Goal: Complete application form: Complete application form

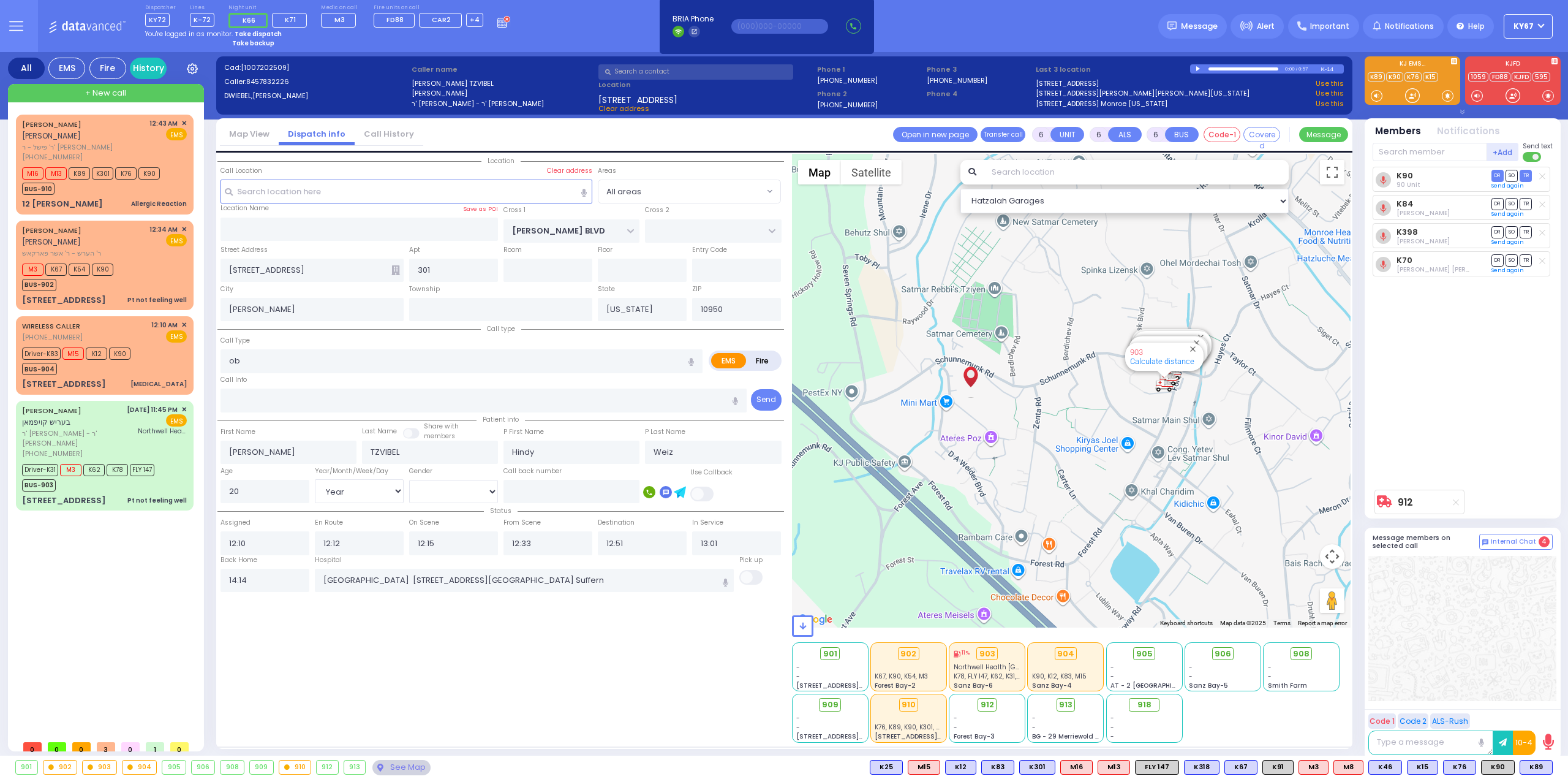
select select "Year"
select select "[DEMOGRAPHIC_DATA]"
click at [126, 265] on div "M3 K67 K54 K90 BUS-902" at bounding box center [105, 275] width 165 height 30
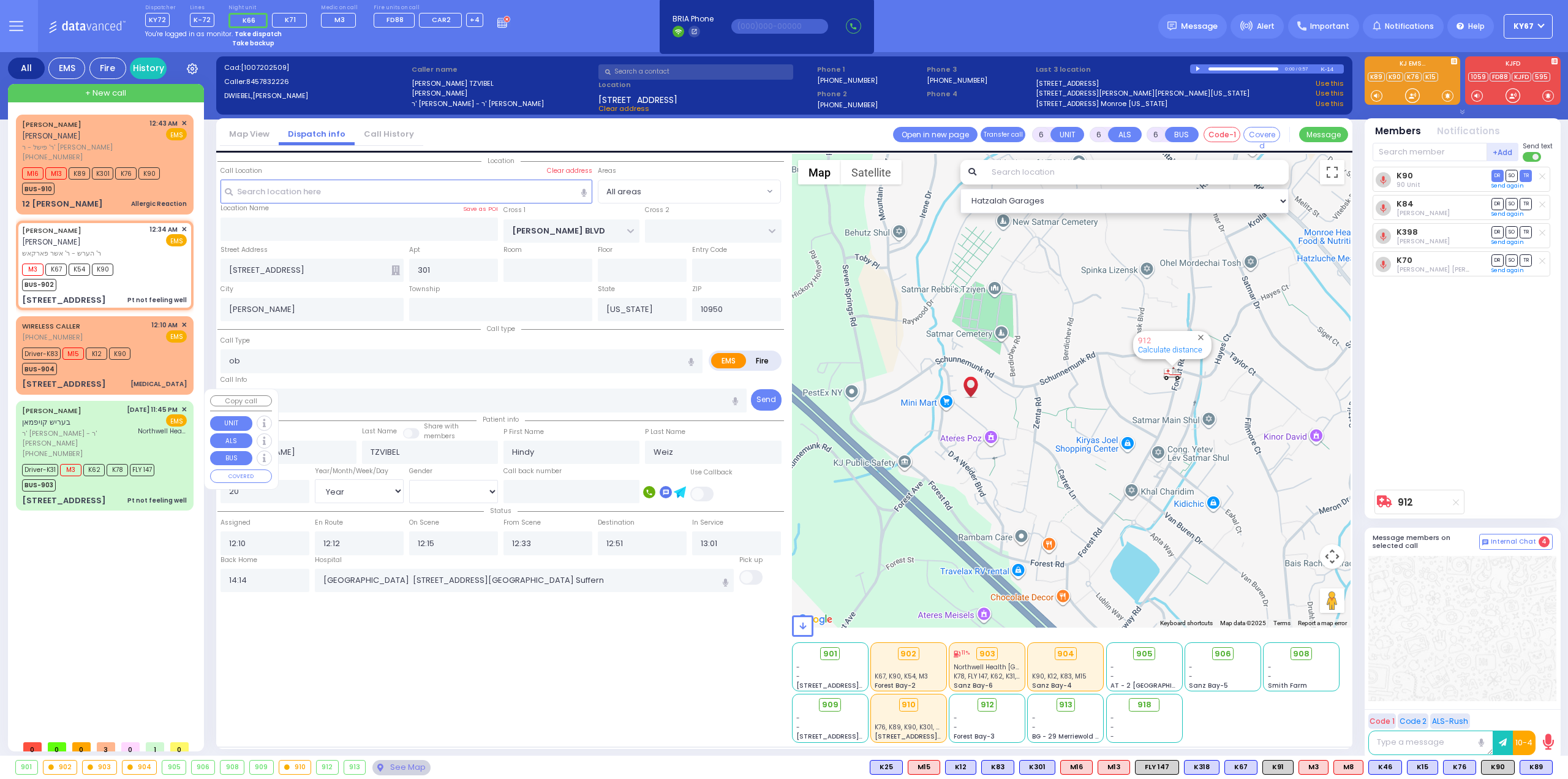
type input "1"
type input "0"
type input "1"
select select
type input "Pt not feeling well"
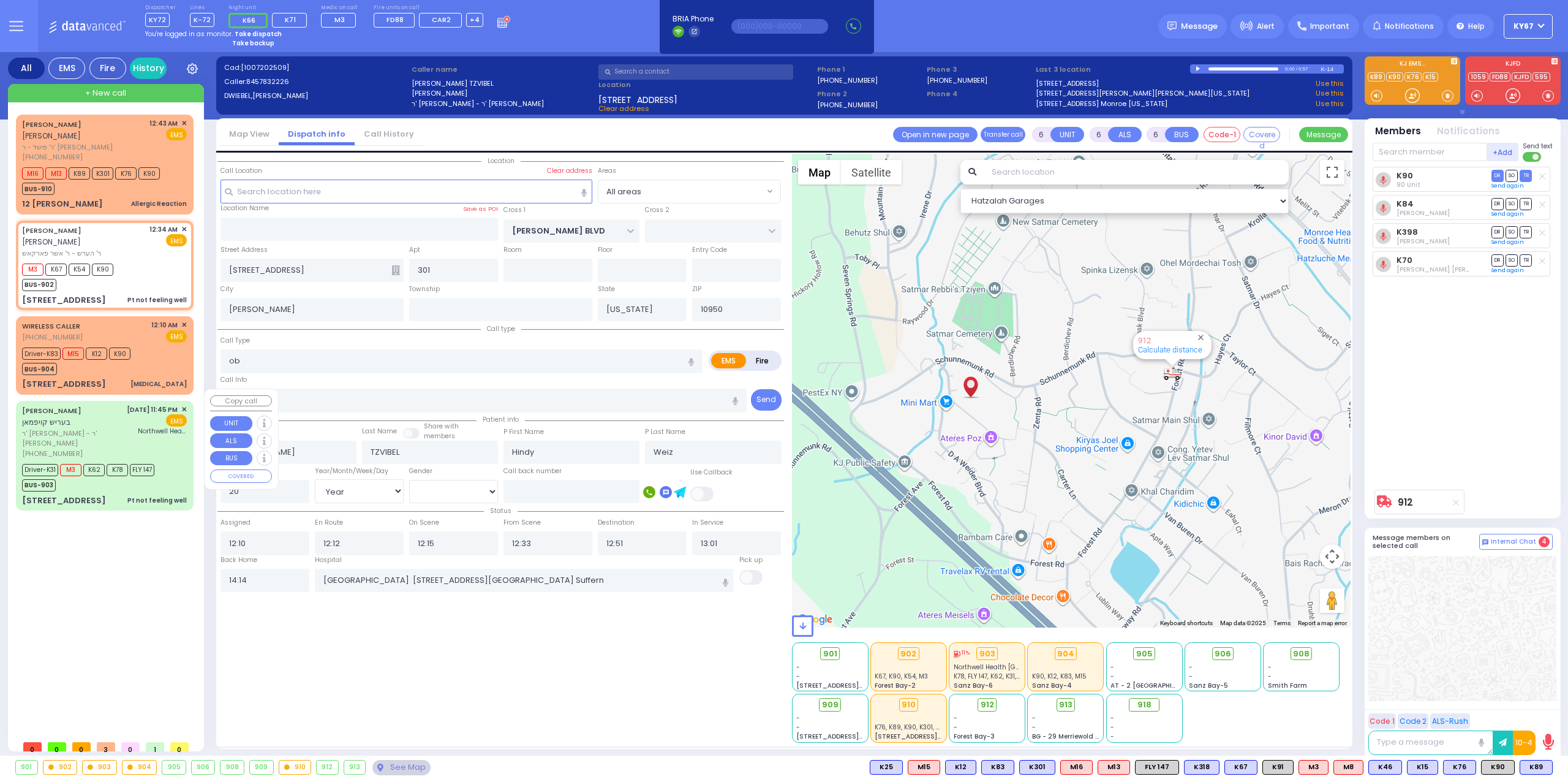
radio input "true"
type input "[PERSON_NAME]"
type input "FRIED"
select select
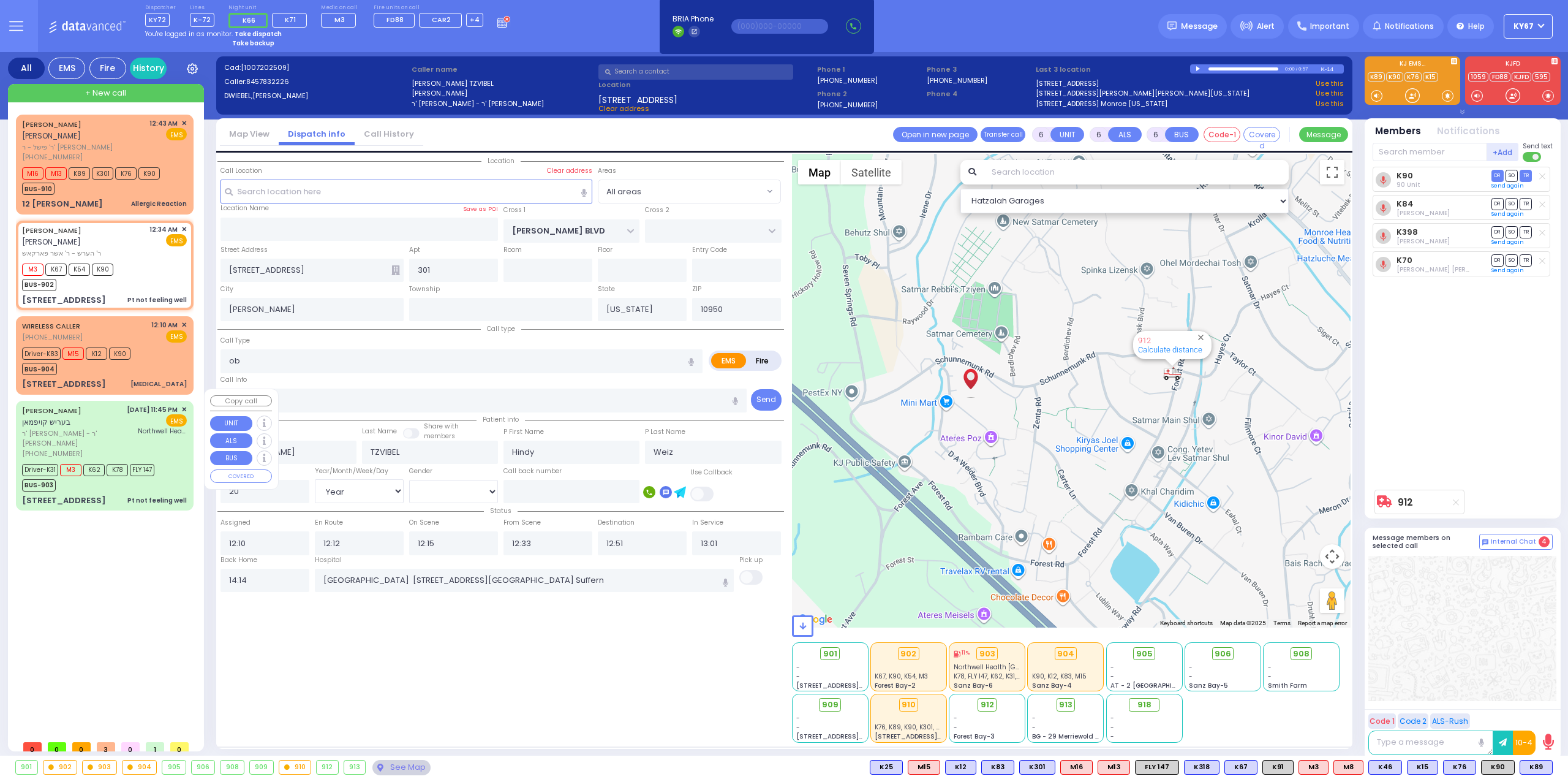
type input "00:34"
type input "00:35"
select select "Hatzalah Garages"
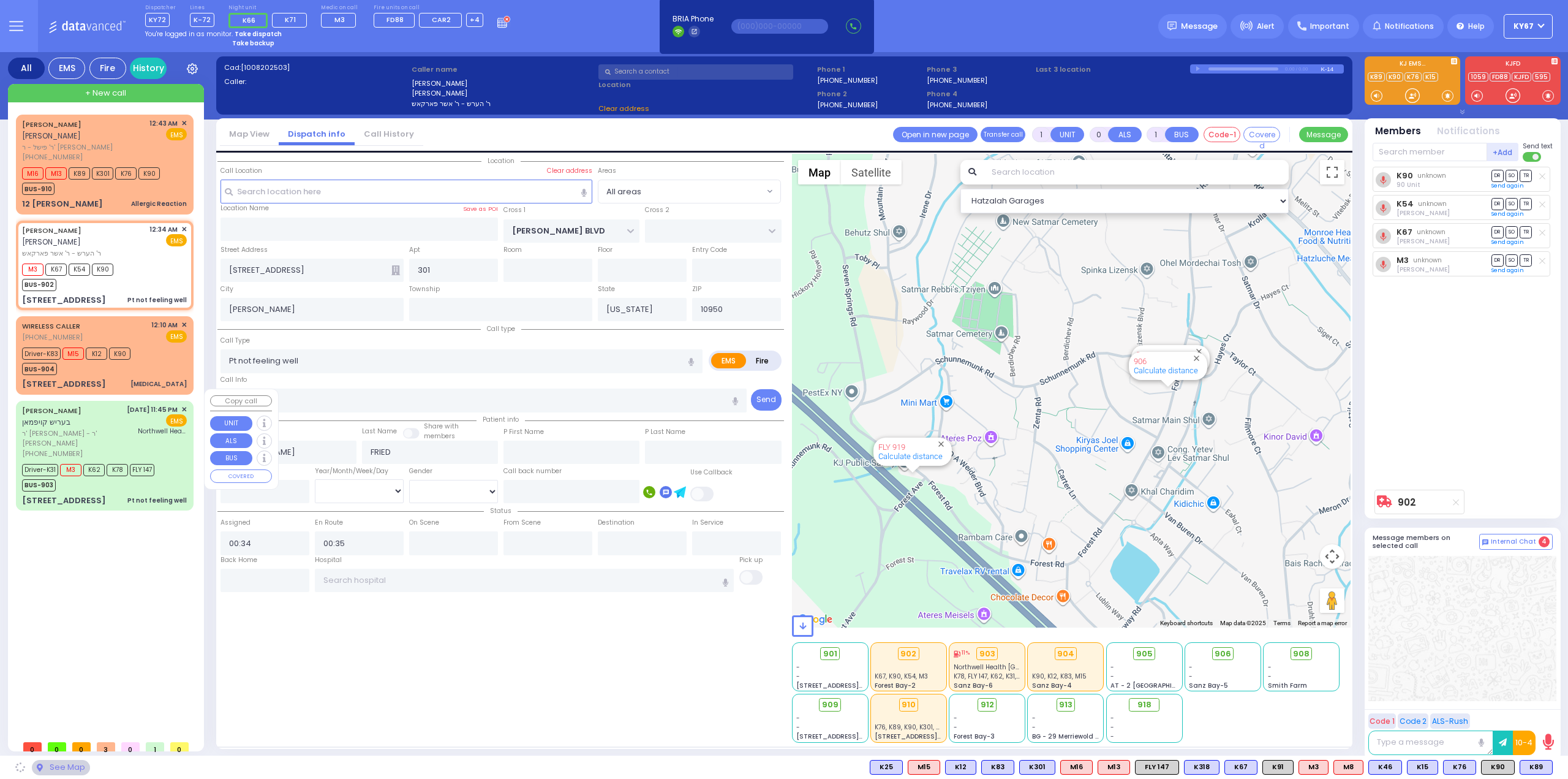
type input "[PERSON_NAME] COURT"
type input "ACRES RD"
type input "[STREET_ADDRESS]"
type input "302"
type input "Monroe"
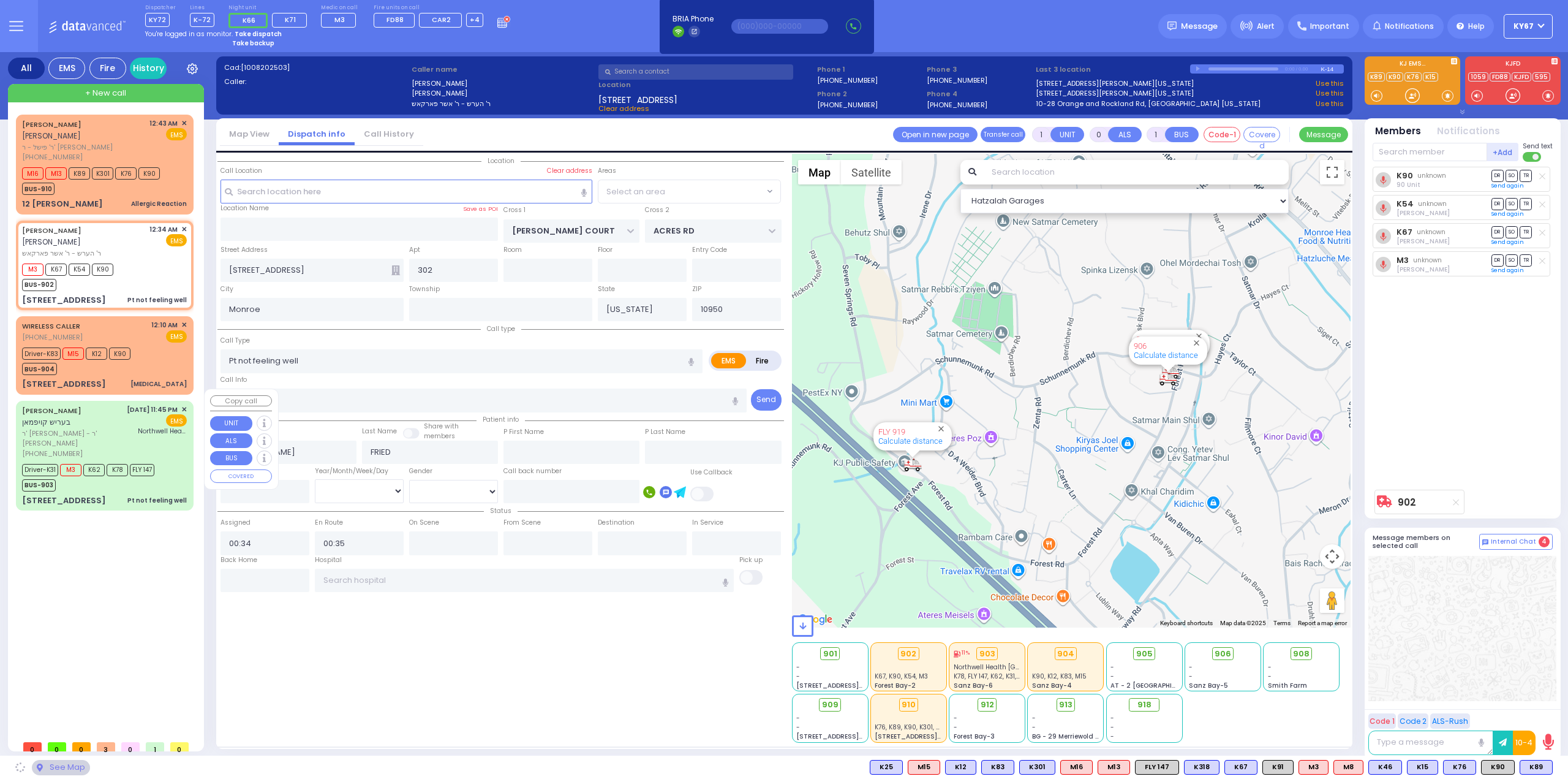
select select "SECTION 5"
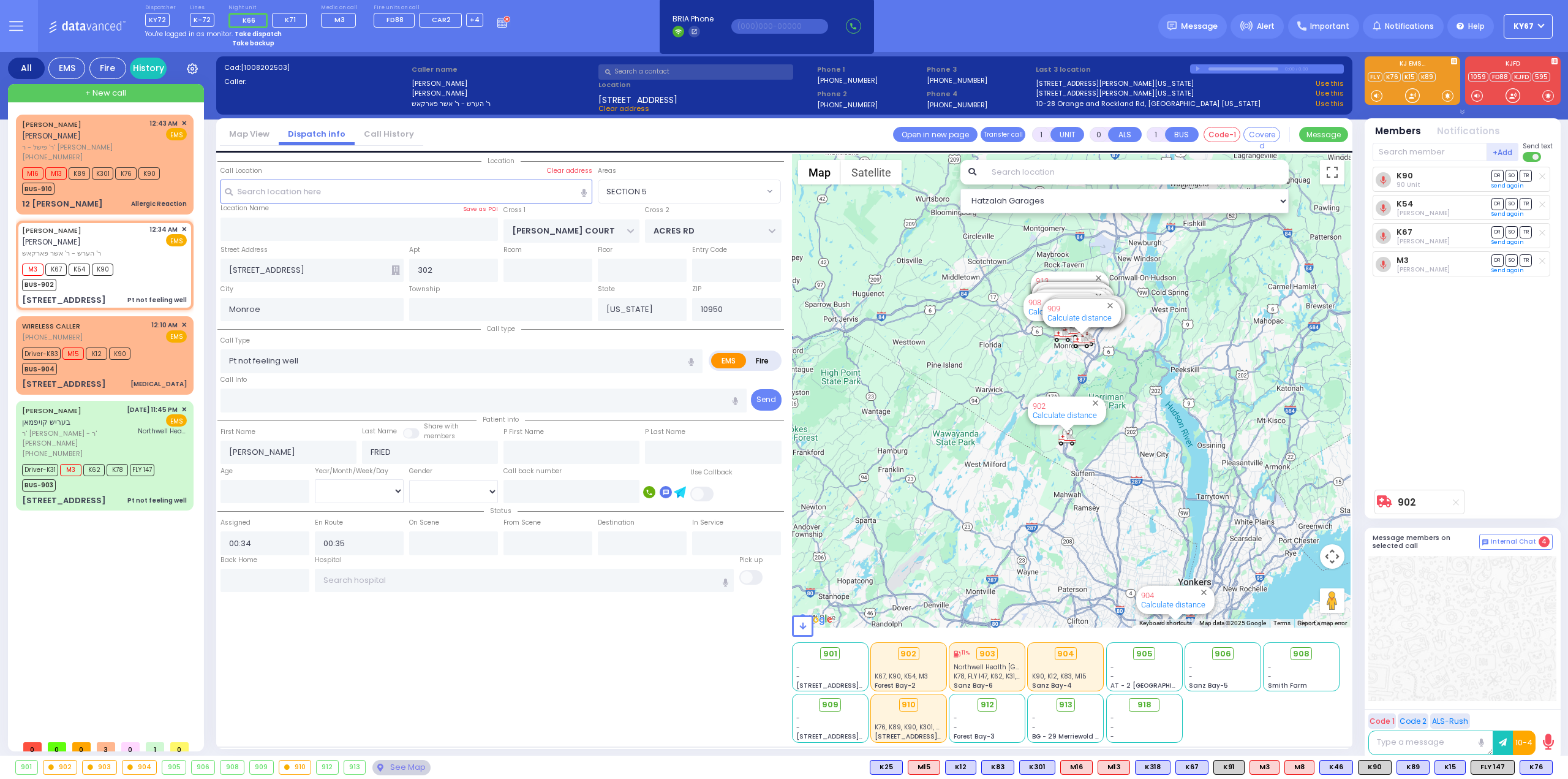
type input "6"
select select
radio input "true"
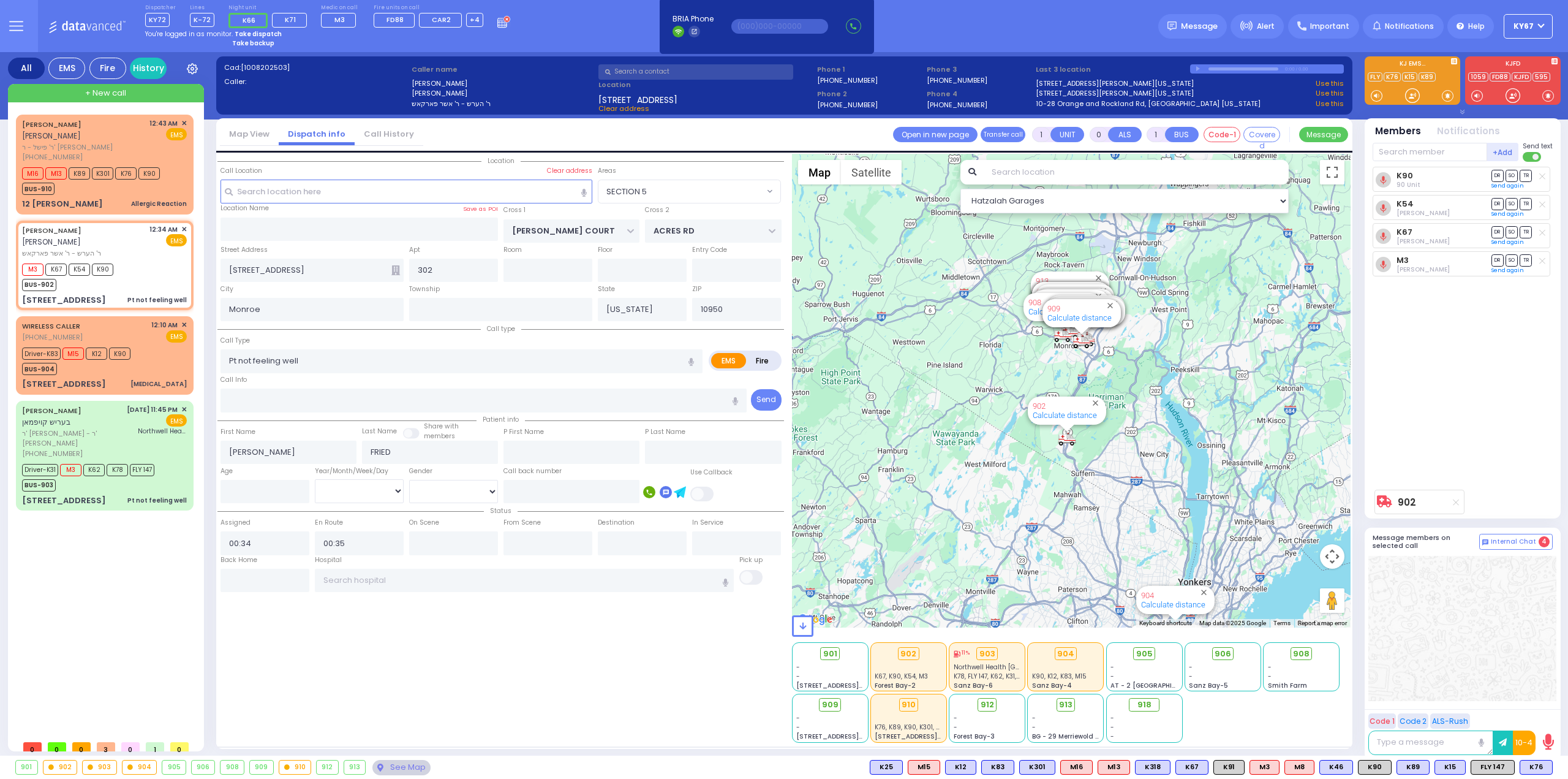
type input "Unknown"
select select "Year"
select select "Hatzalah Garages"
select select "SECTION 5"
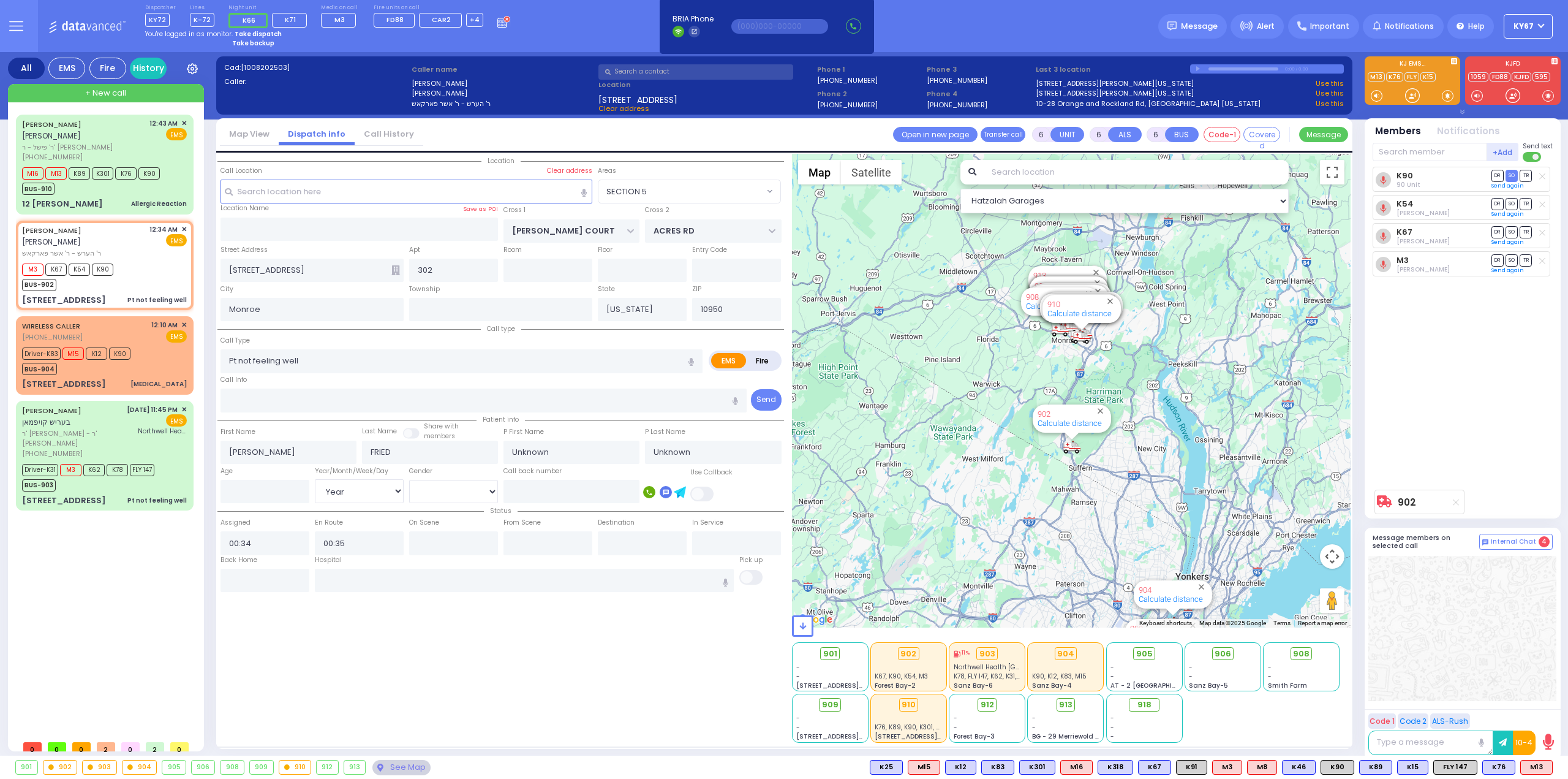
select select
radio input "true"
type input "[PERSON_NAME]"
type input "42"
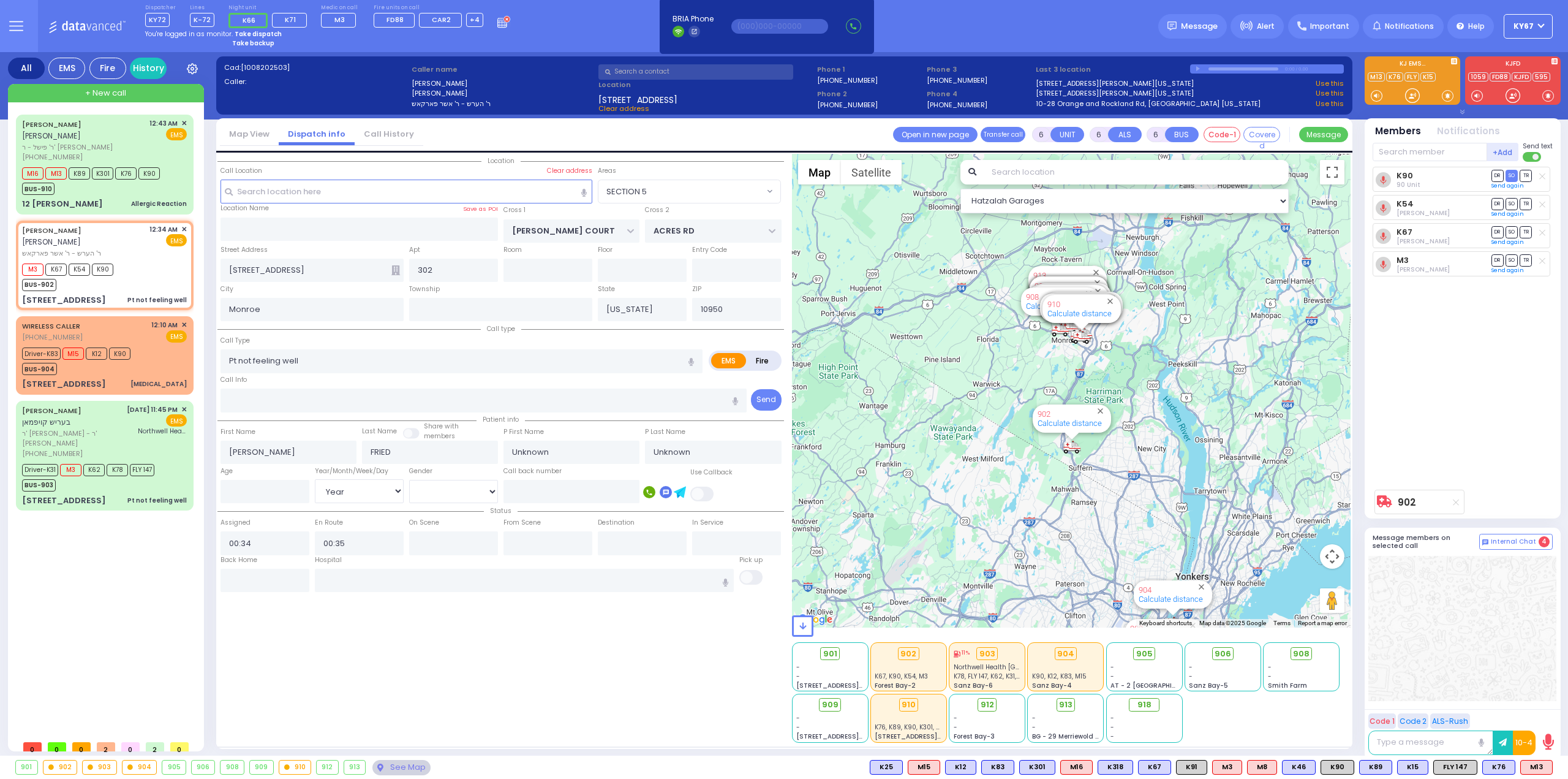
select select "Year"
select select "[DEMOGRAPHIC_DATA]"
select select "Hatzalah Garages"
select select "SECTION 5"
select select
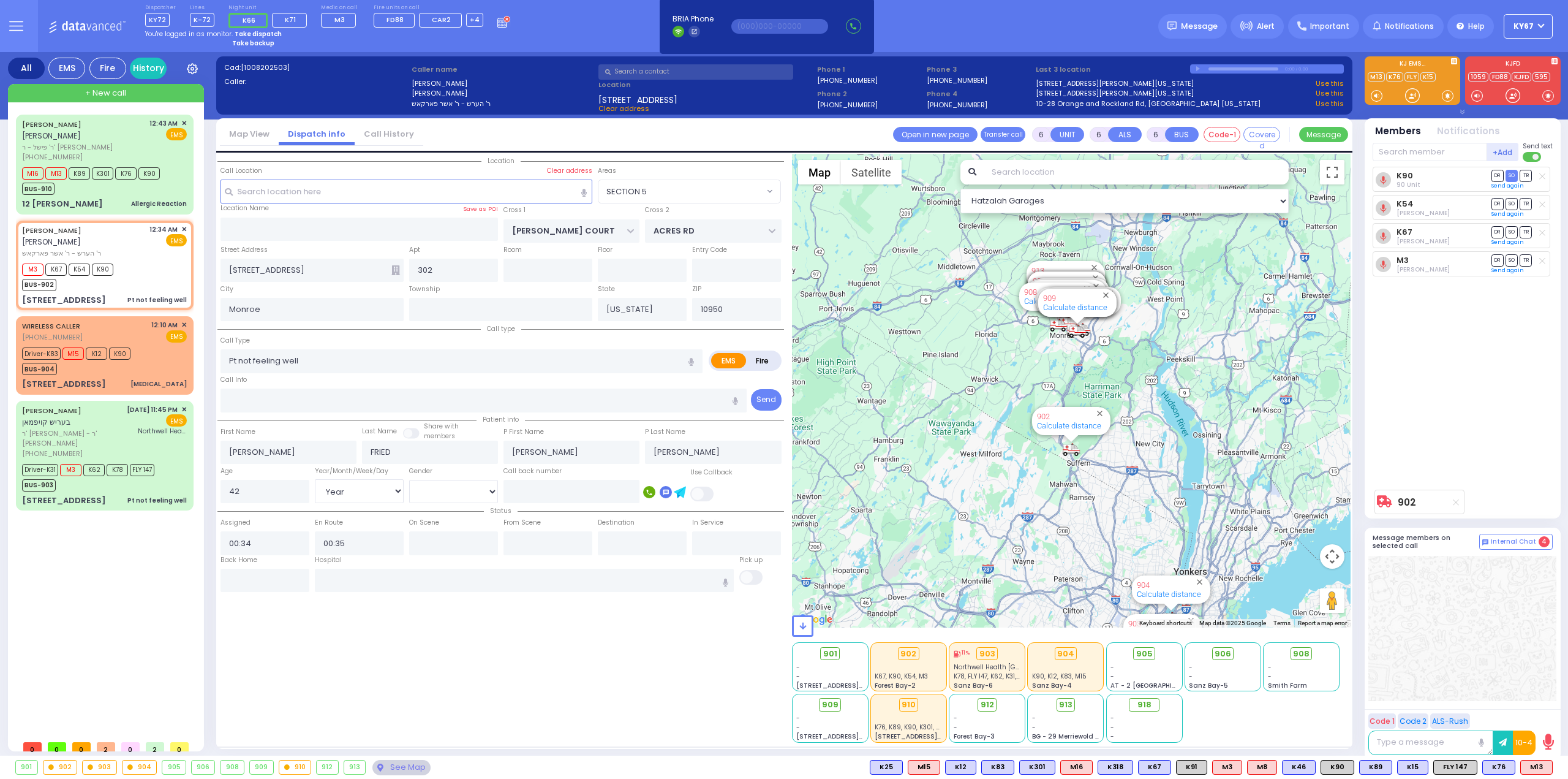
radio input "true"
select select "Year"
select select "[DEMOGRAPHIC_DATA]"
select select "Hatzalah Garages"
select select "SECTION 5"
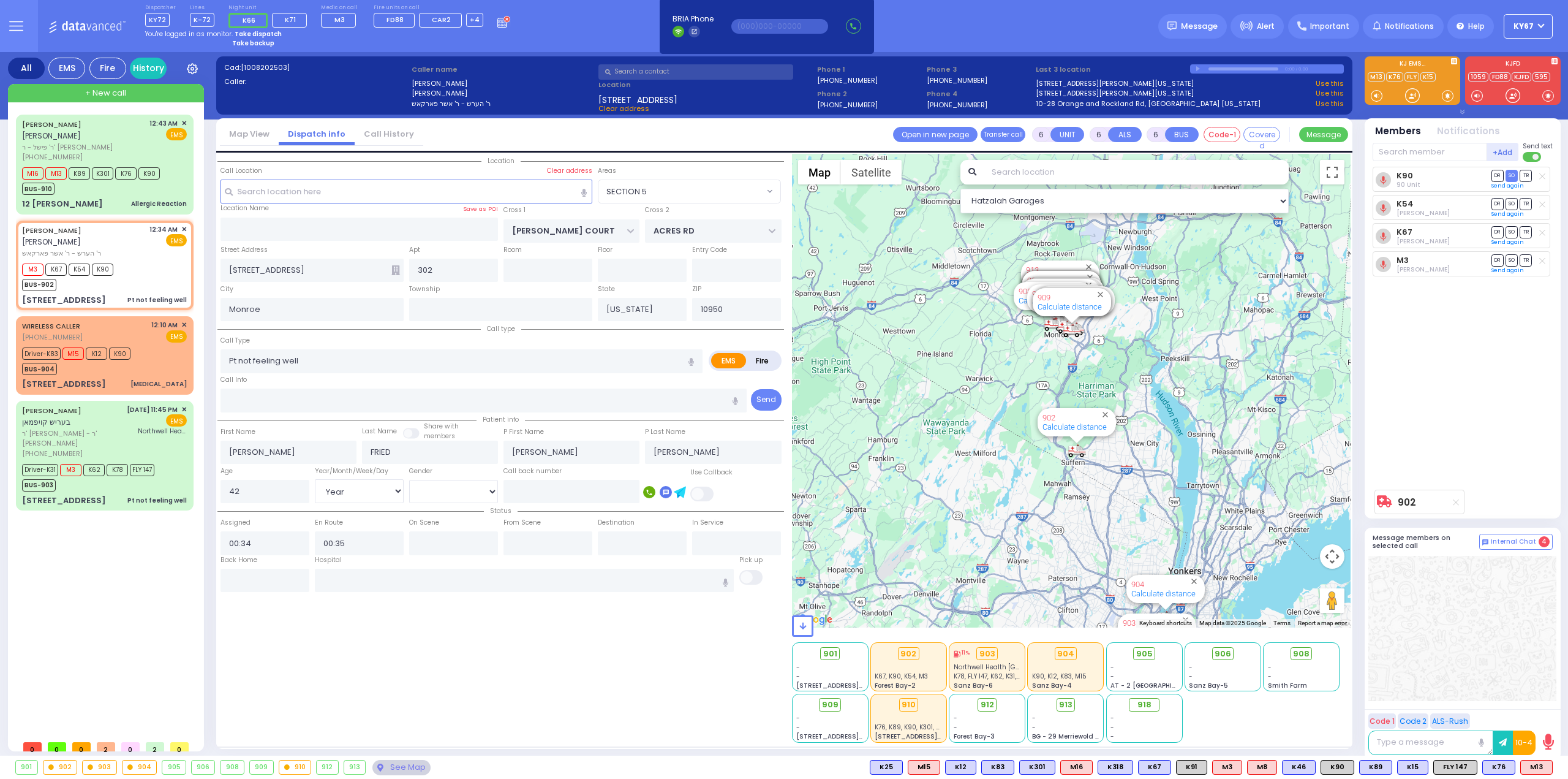
select select
radio input "true"
select select "Year"
select select "[DEMOGRAPHIC_DATA]"
select select "Hatzalah Garages"
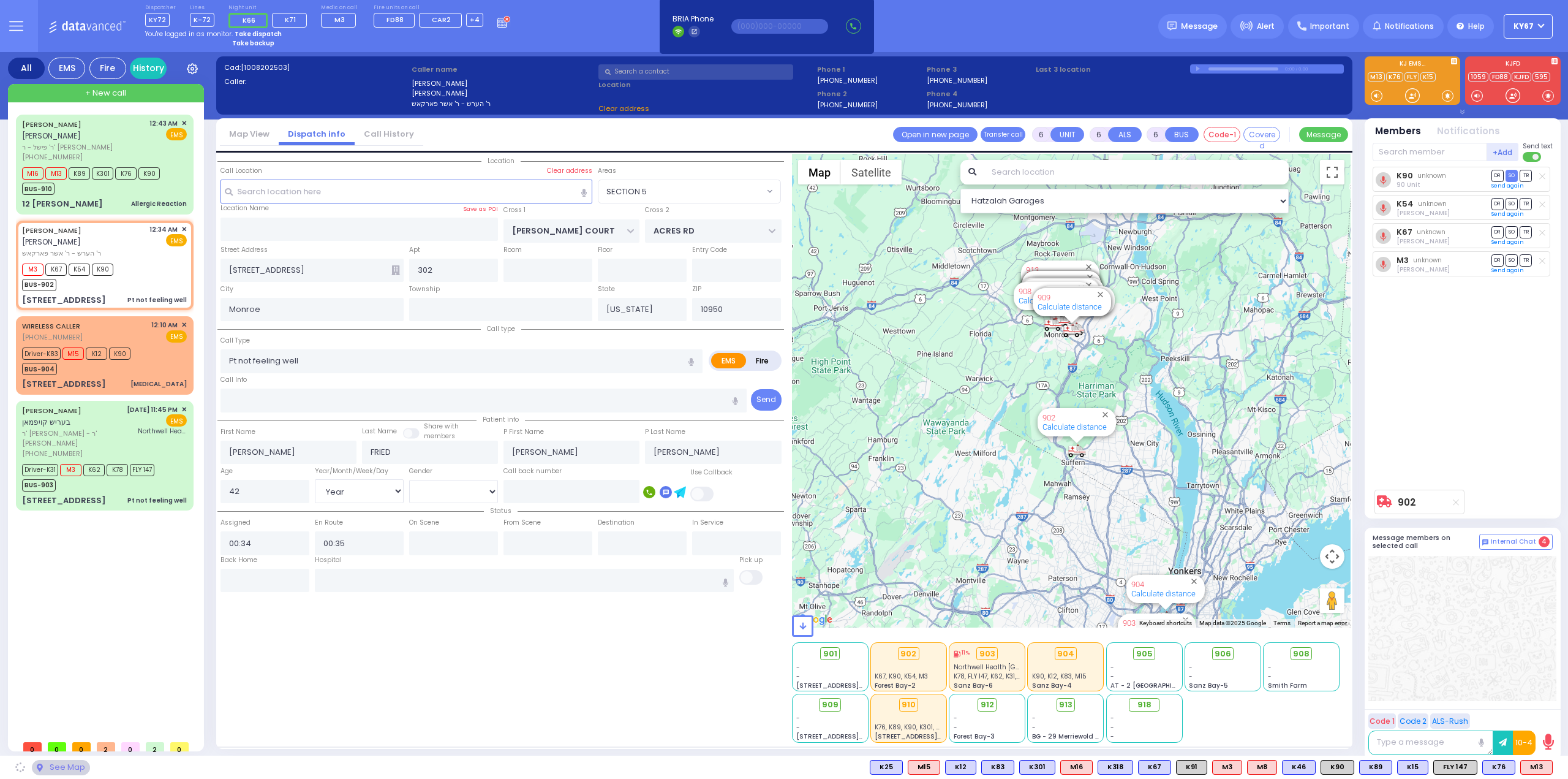
select select "SECTION 5"
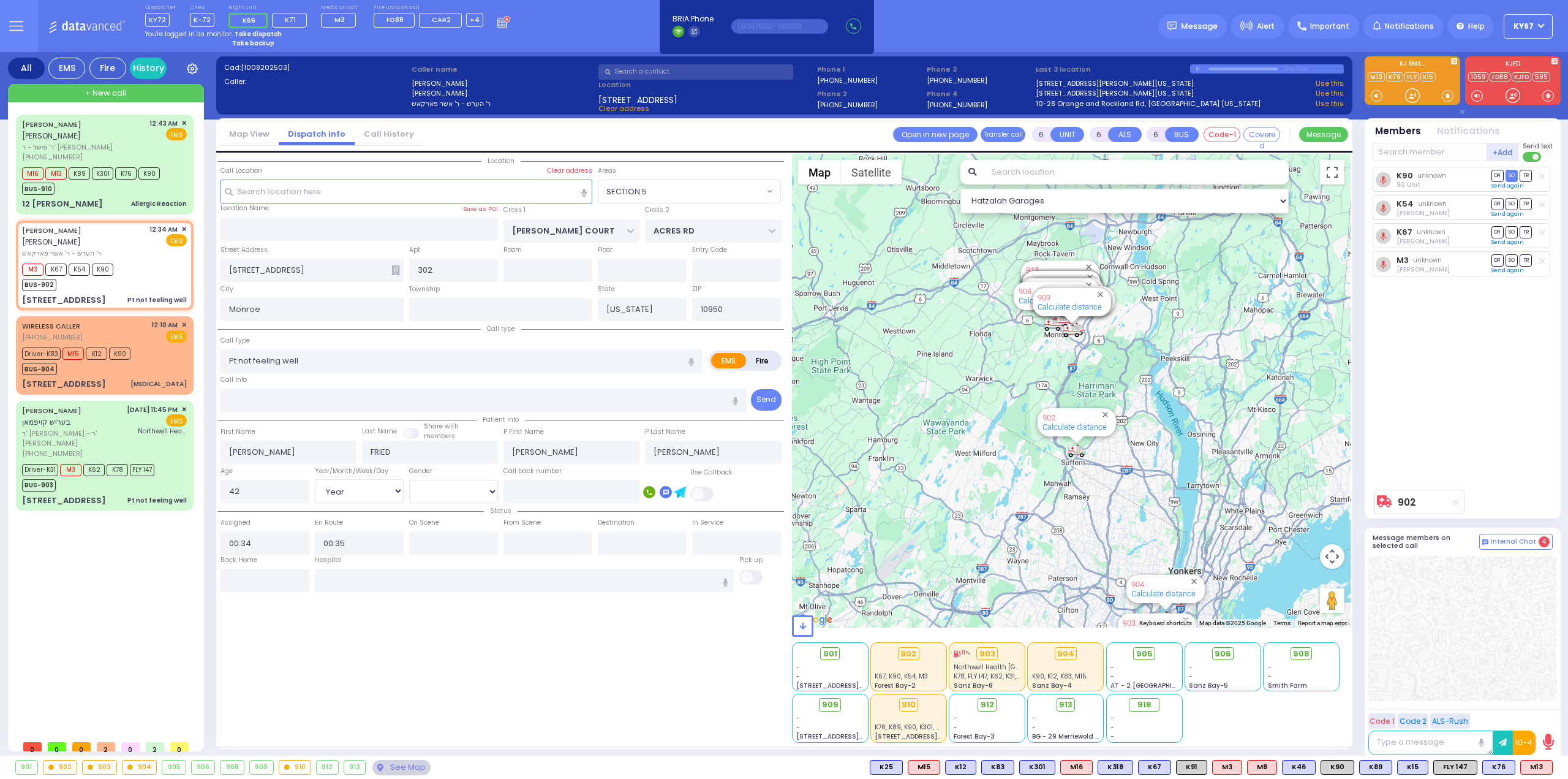
select select
radio input "true"
select select "Year"
select select "[DEMOGRAPHIC_DATA]"
select select "Hatzalah Garages"
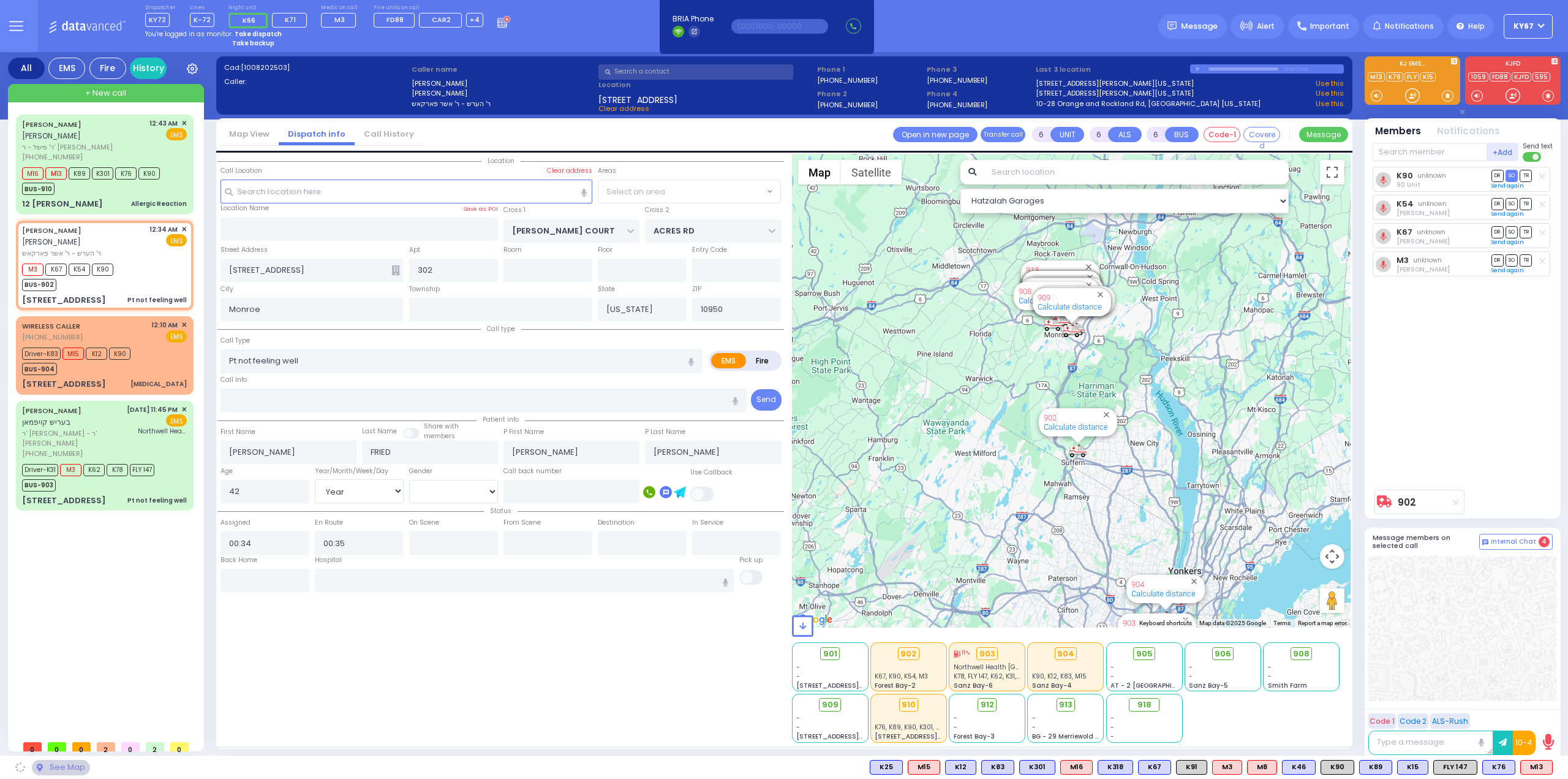
select select "SECTION 5"
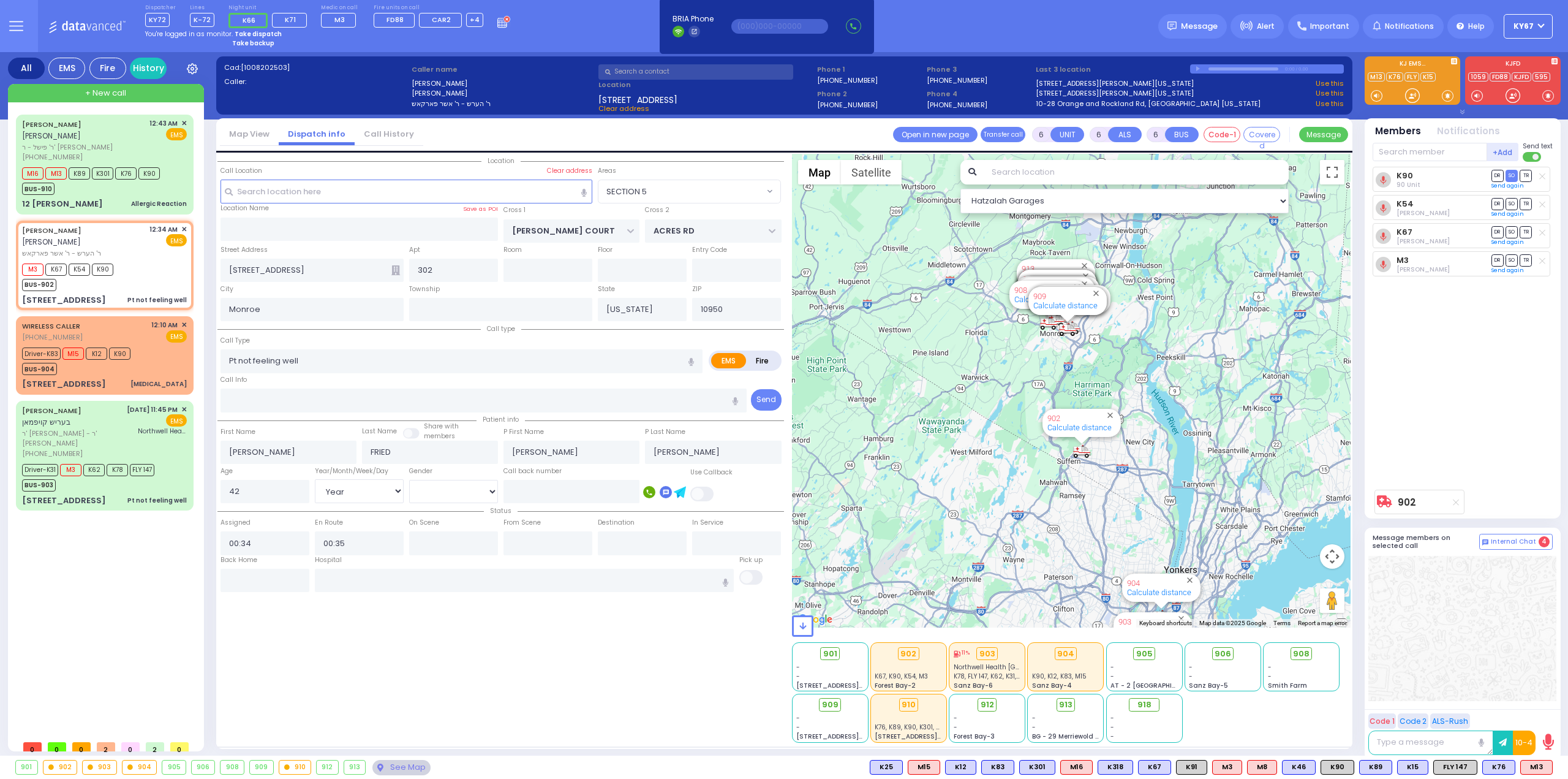
select select
radio input "true"
select select "Year"
select select "[DEMOGRAPHIC_DATA]"
select select "Hatzalah Garages"
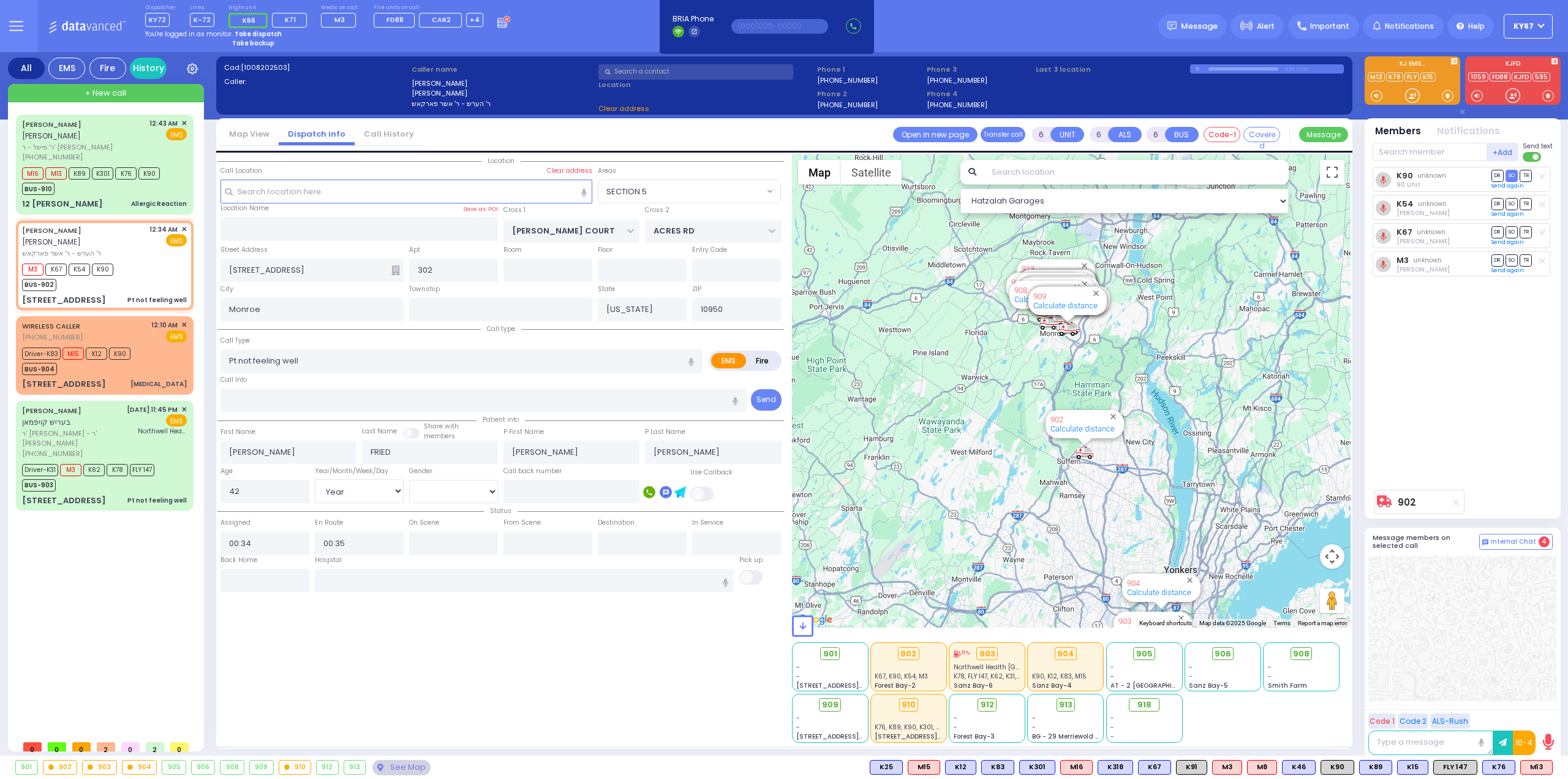
select select "SECTION 5"
select select
radio input "true"
select select "Year"
select select "[DEMOGRAPHIC_DATA]"
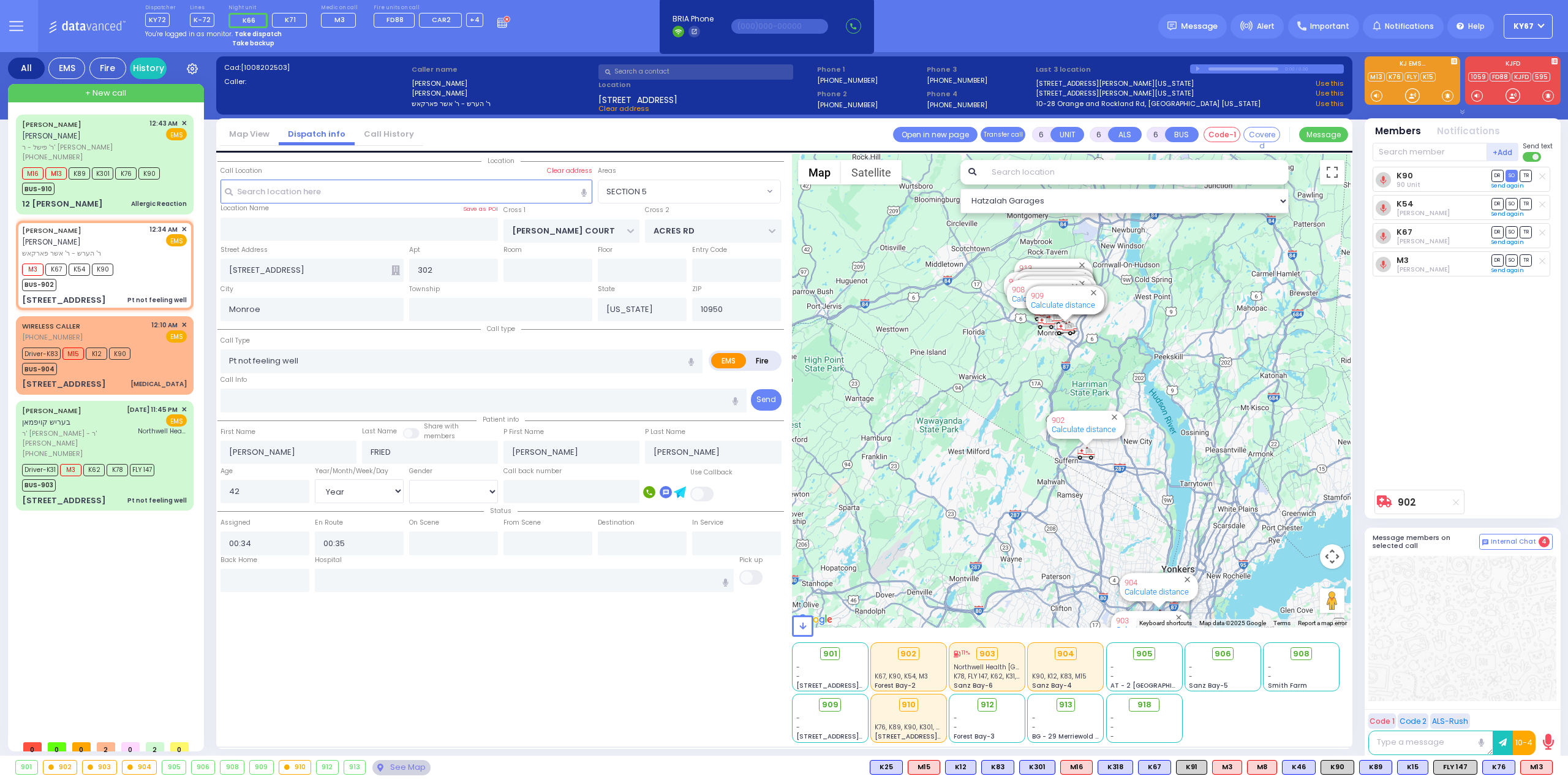
select select "Hatzalah Garages"
select select "SECTION 5"
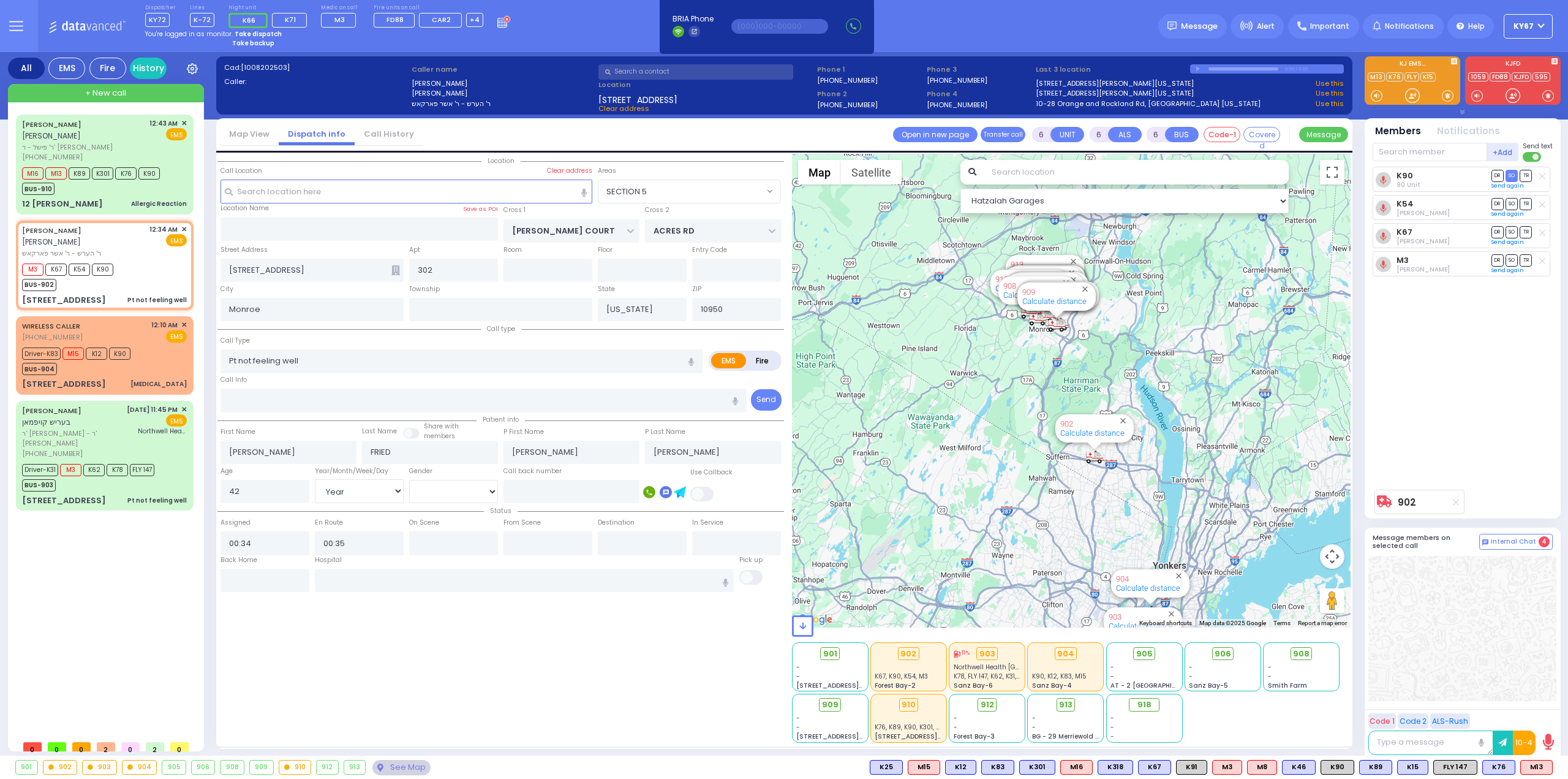
select select
radio input "true"
select select "Year"
select select "[DEMOGRAPHIC_DATA]"
select select "Hatzalah Garages"
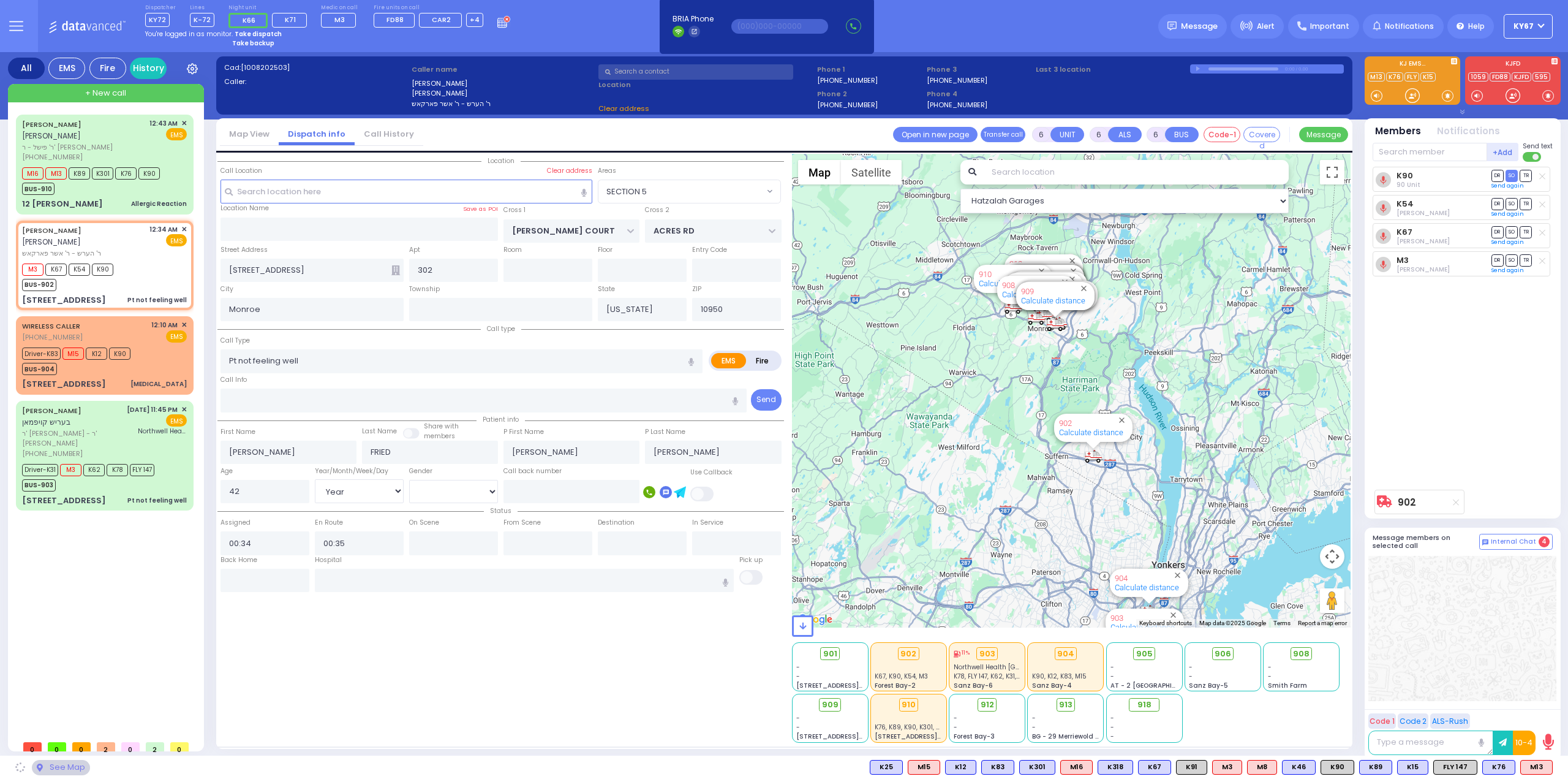
select select "SECTION 5"
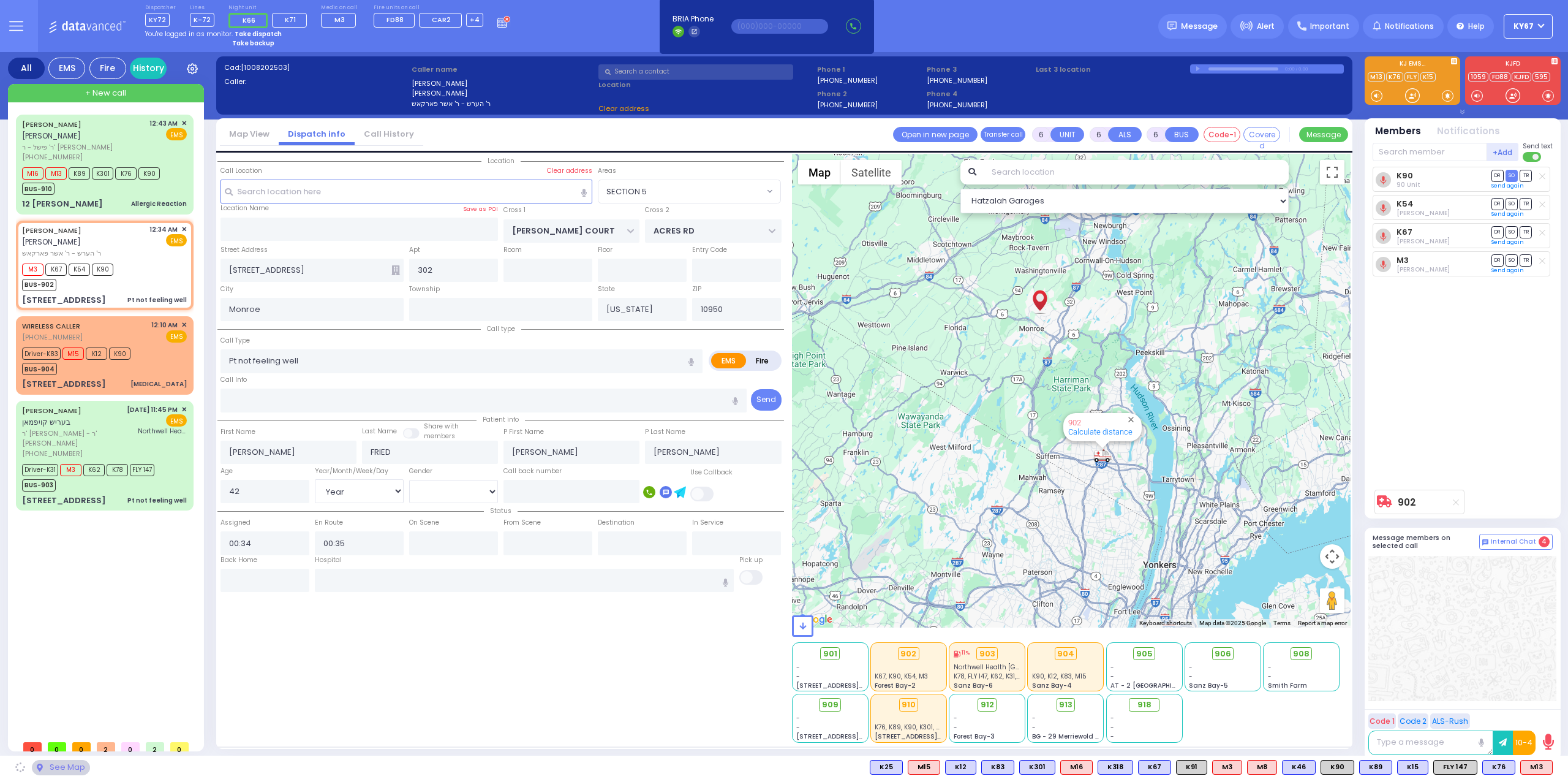
select select
radio input "true"
select select "Year"
select select "[DEMOGRAPHIC_DATA]"
type input "00:40"
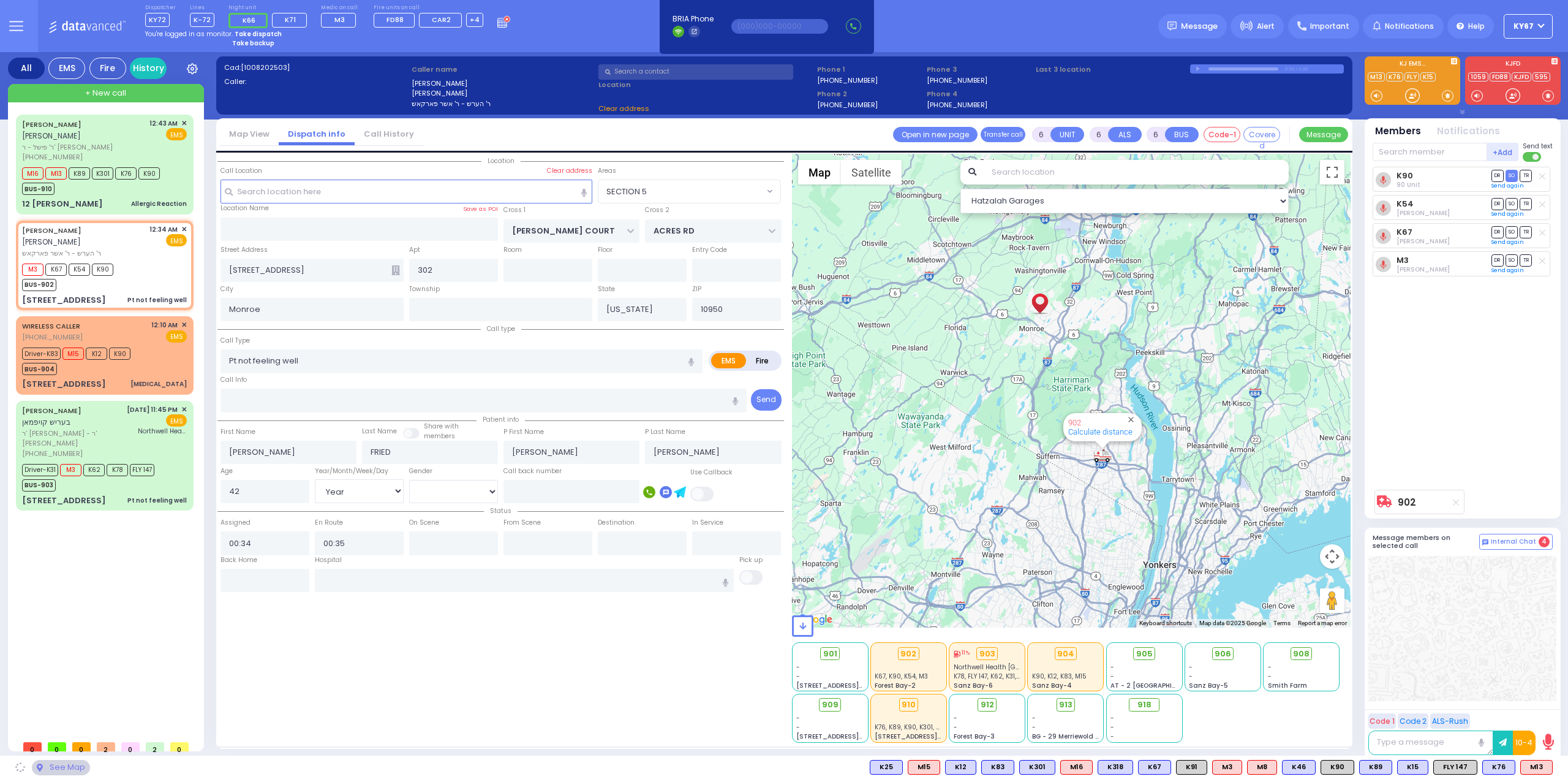
type input "01:26"
select select "Hatzalah Garages"
select select
radio input "true"
select select "Year"
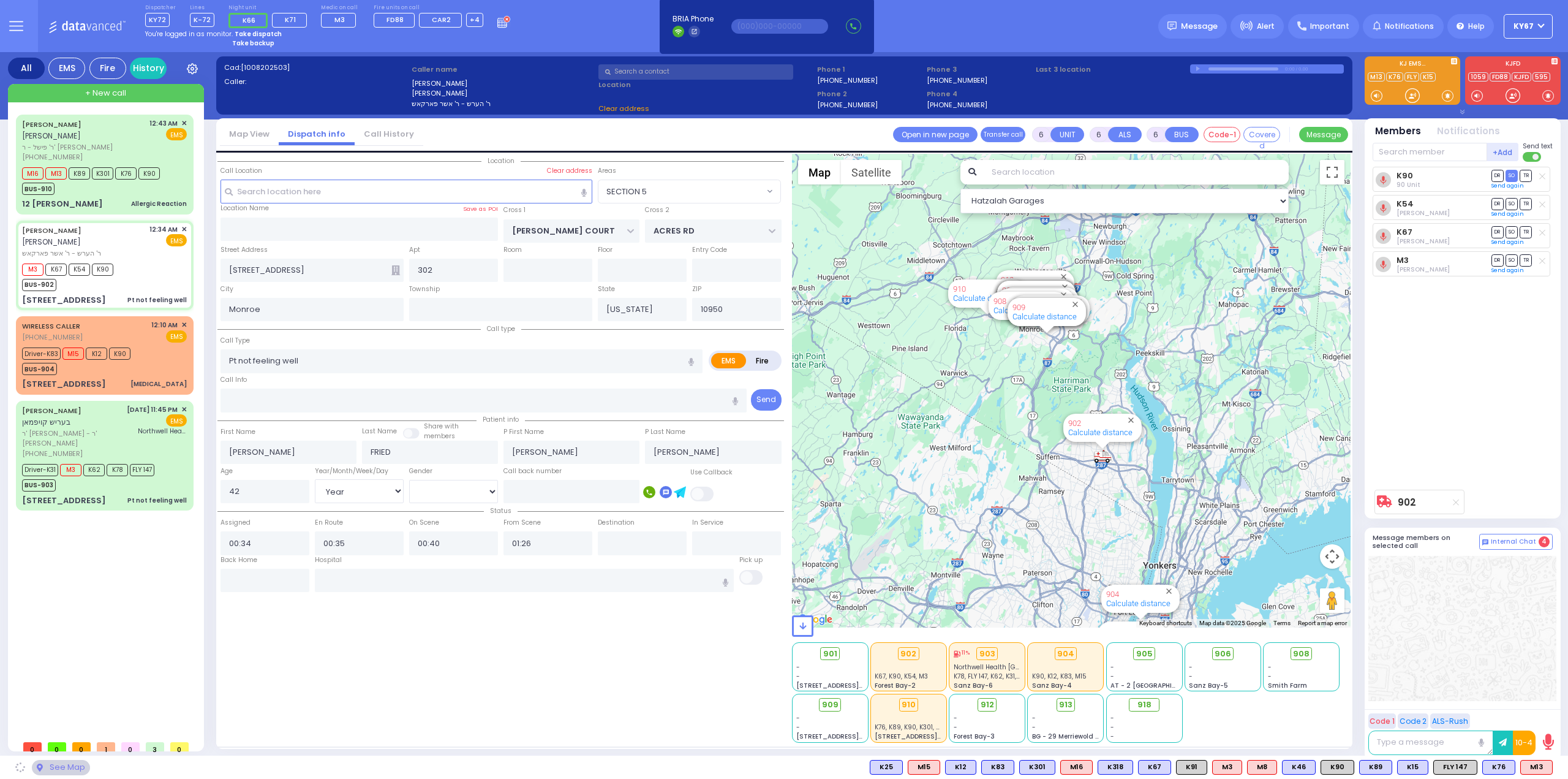
select select "[DEMOGRAPHIC_DATA]"
select select "Hatzalah Garages"
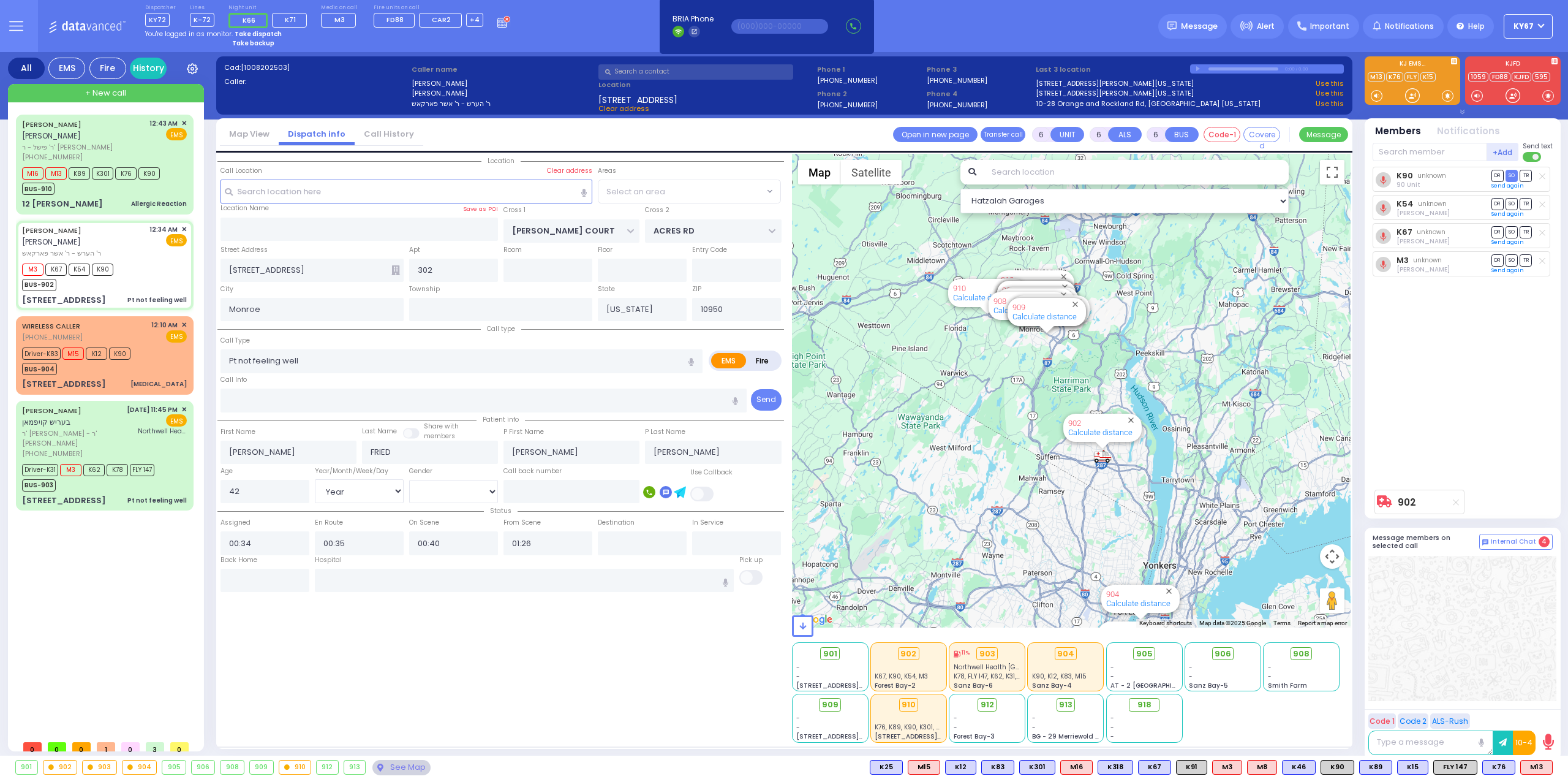
select select "SECTION 5"
select select
radio input "true"
select select "Year"
select select "[DEMOGRAPHIC_DATA]"
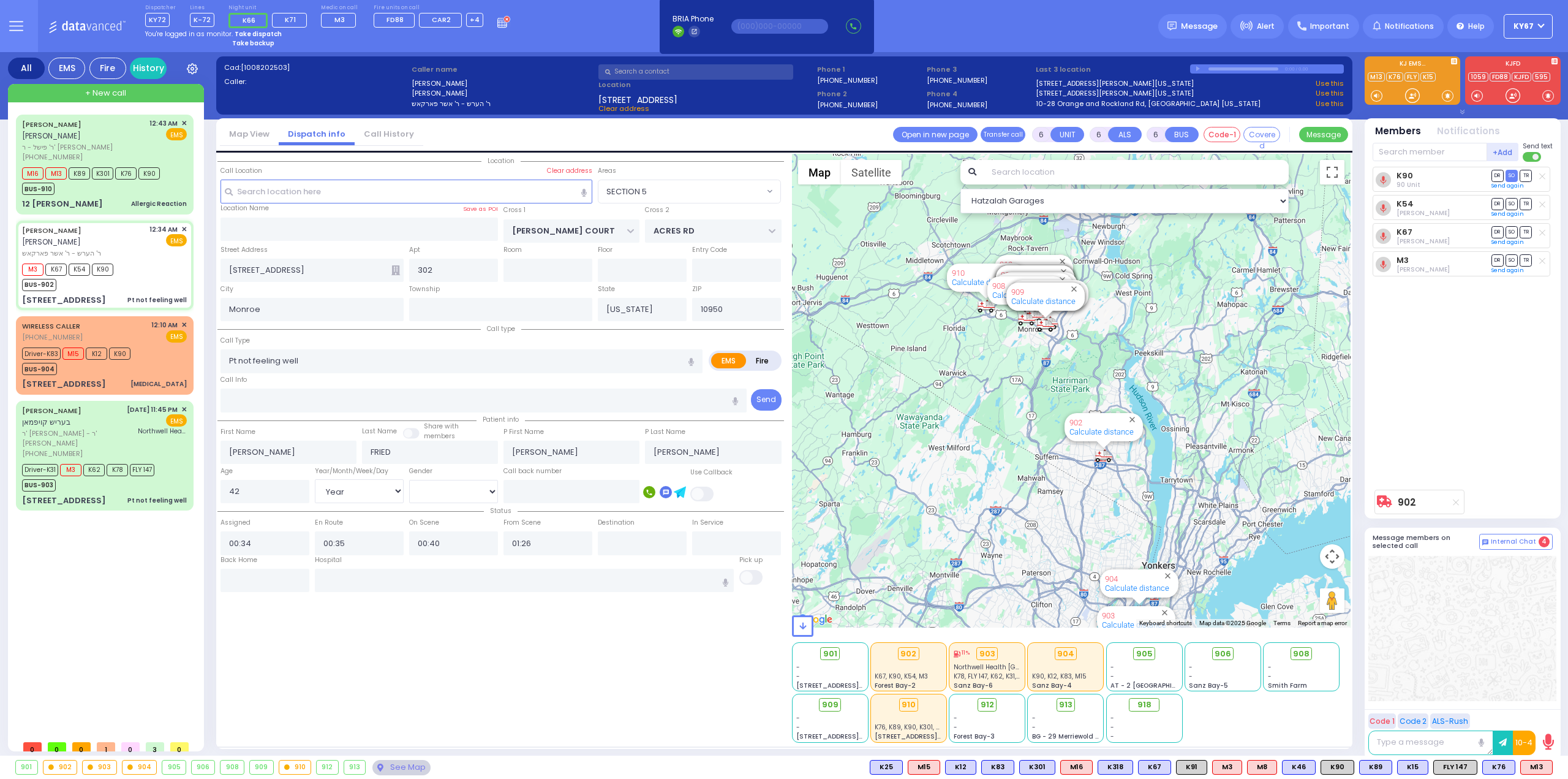
select select "Hatzalah Garages"
select select "SECTION 5"
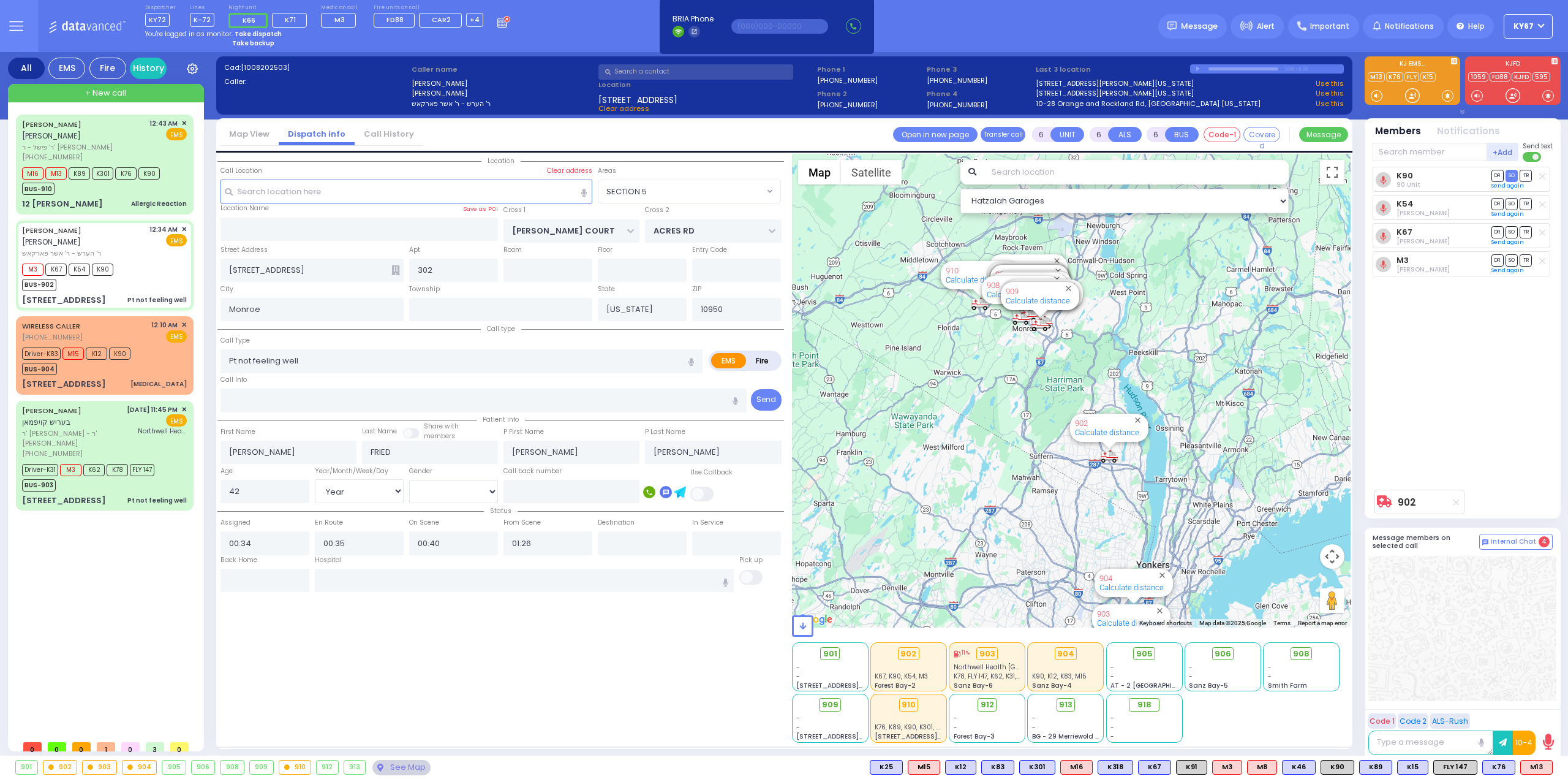
select select
radio input "true"
select select "Year"
select select "[DEMOGRAPHIC_DATA]"
select select "Hatzalah Garages"
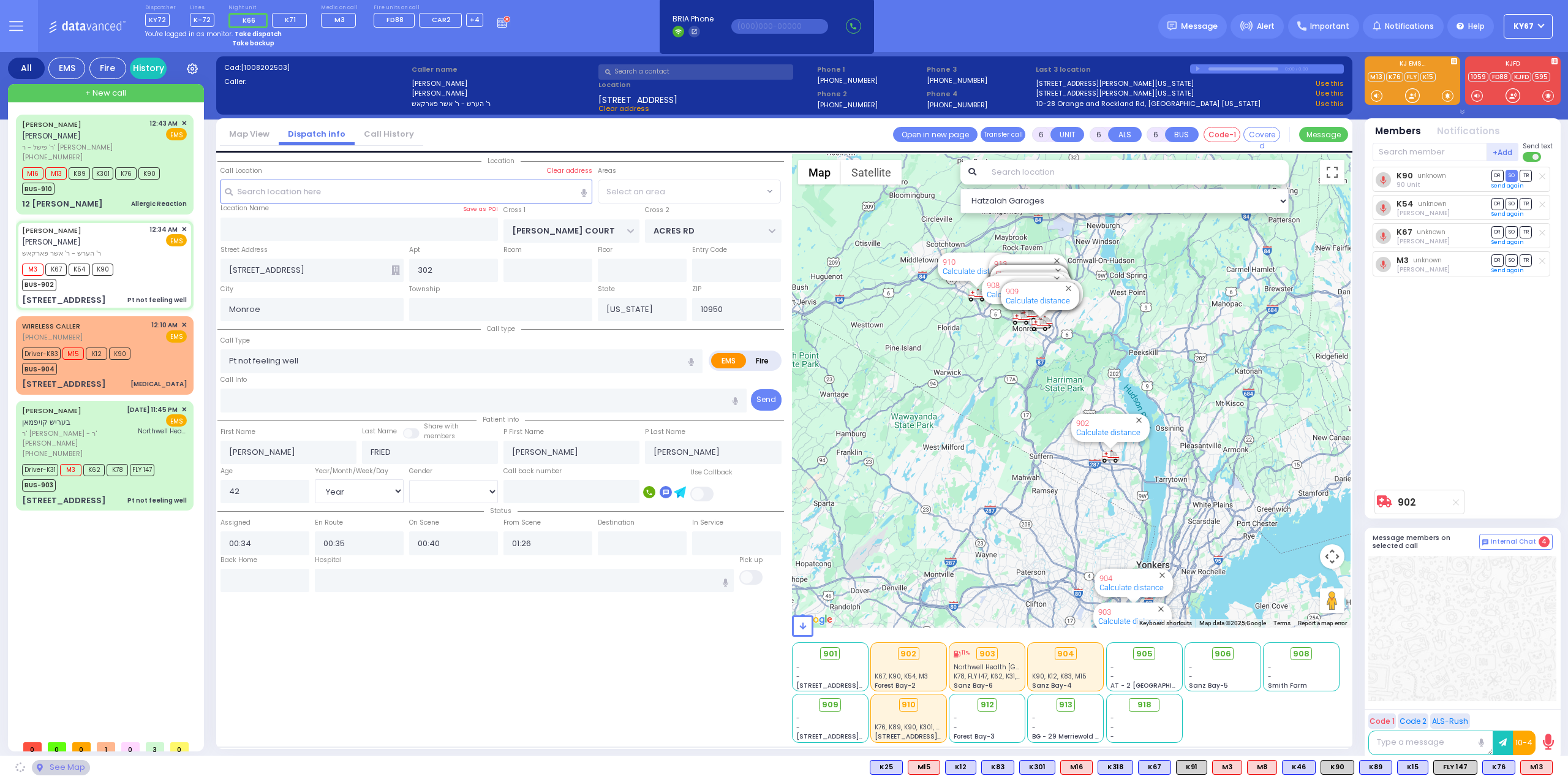
select select
radio input "true"
select select "Year"
select select "[DEMOGRAPHIC_DATA]"
select select "Hatzalah Garages"
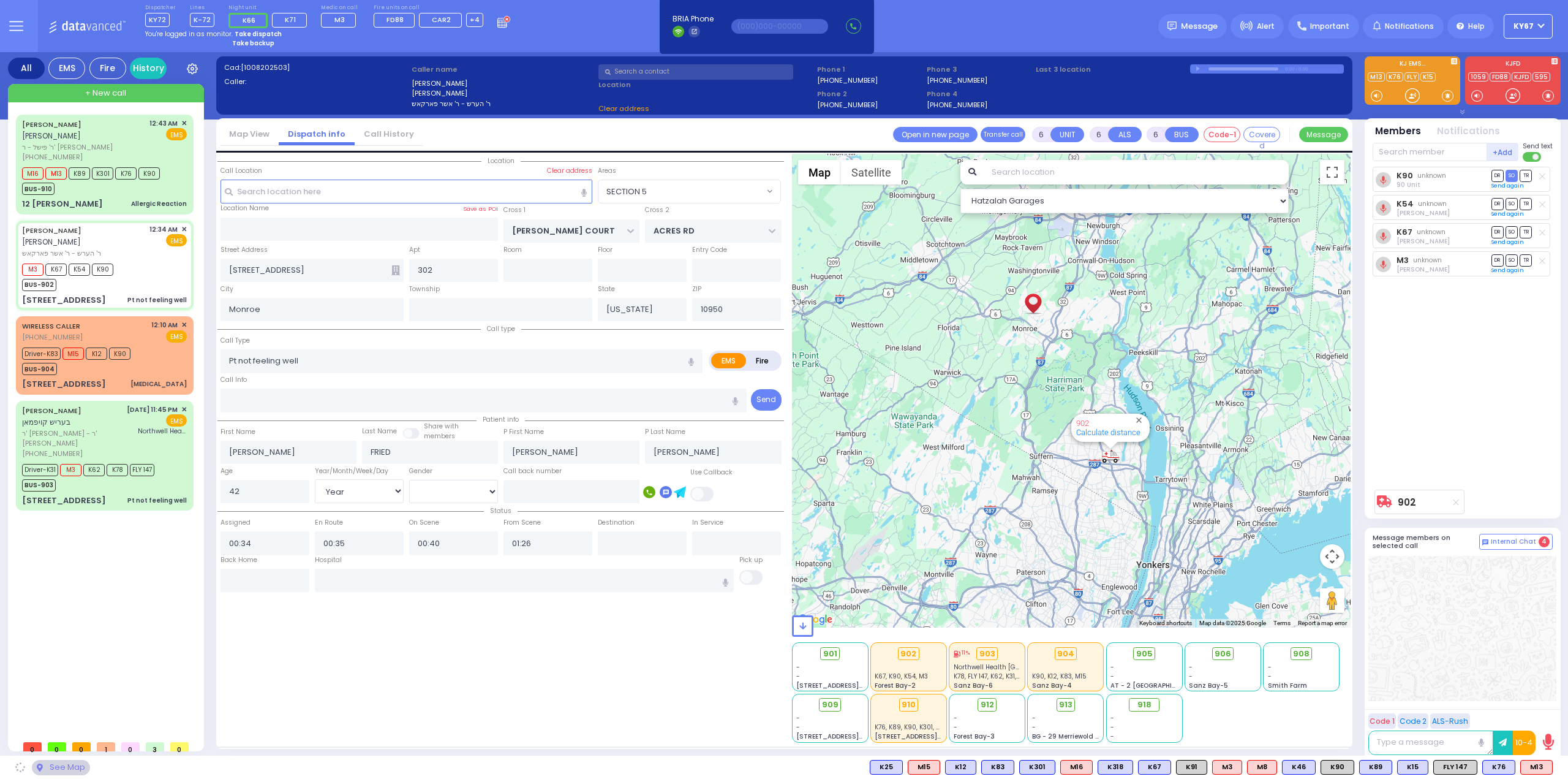
select select "SECTION 5"
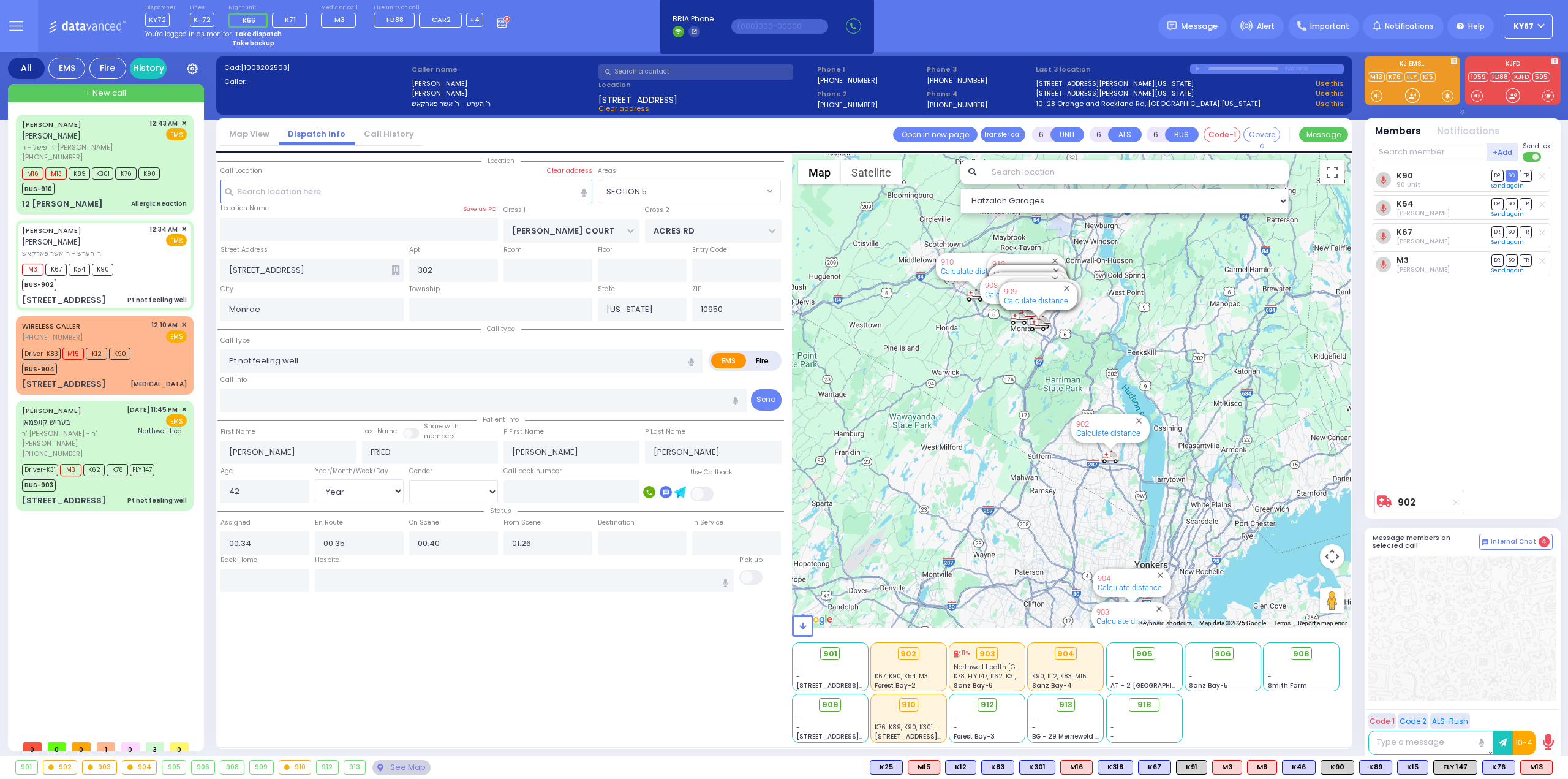
select select
radio input "true"
select select "Year"
select select "[DEMOGRAPHIC_DATA]"
select select "Hatzalah Garages"
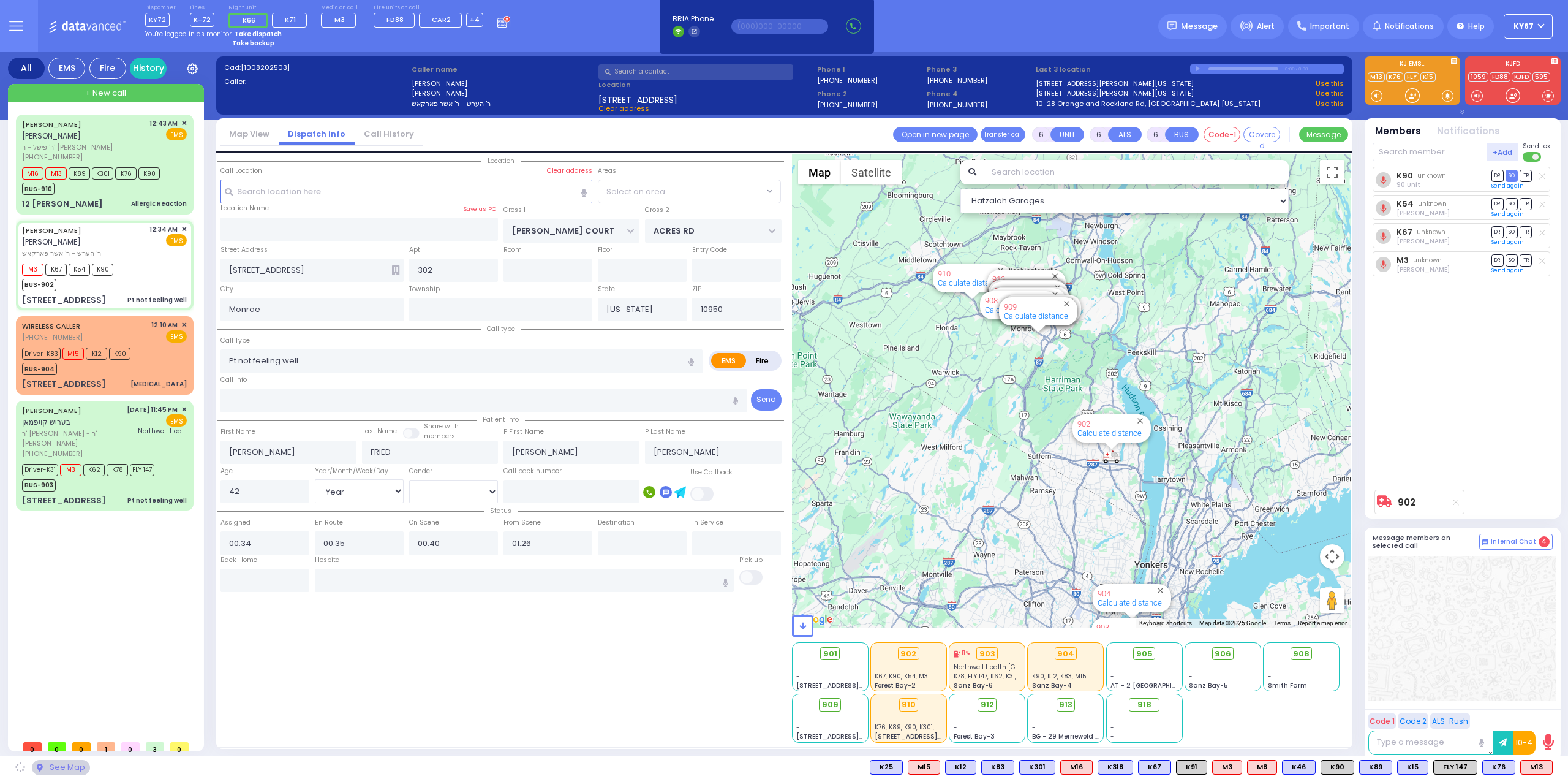
select select "SECTION 5"
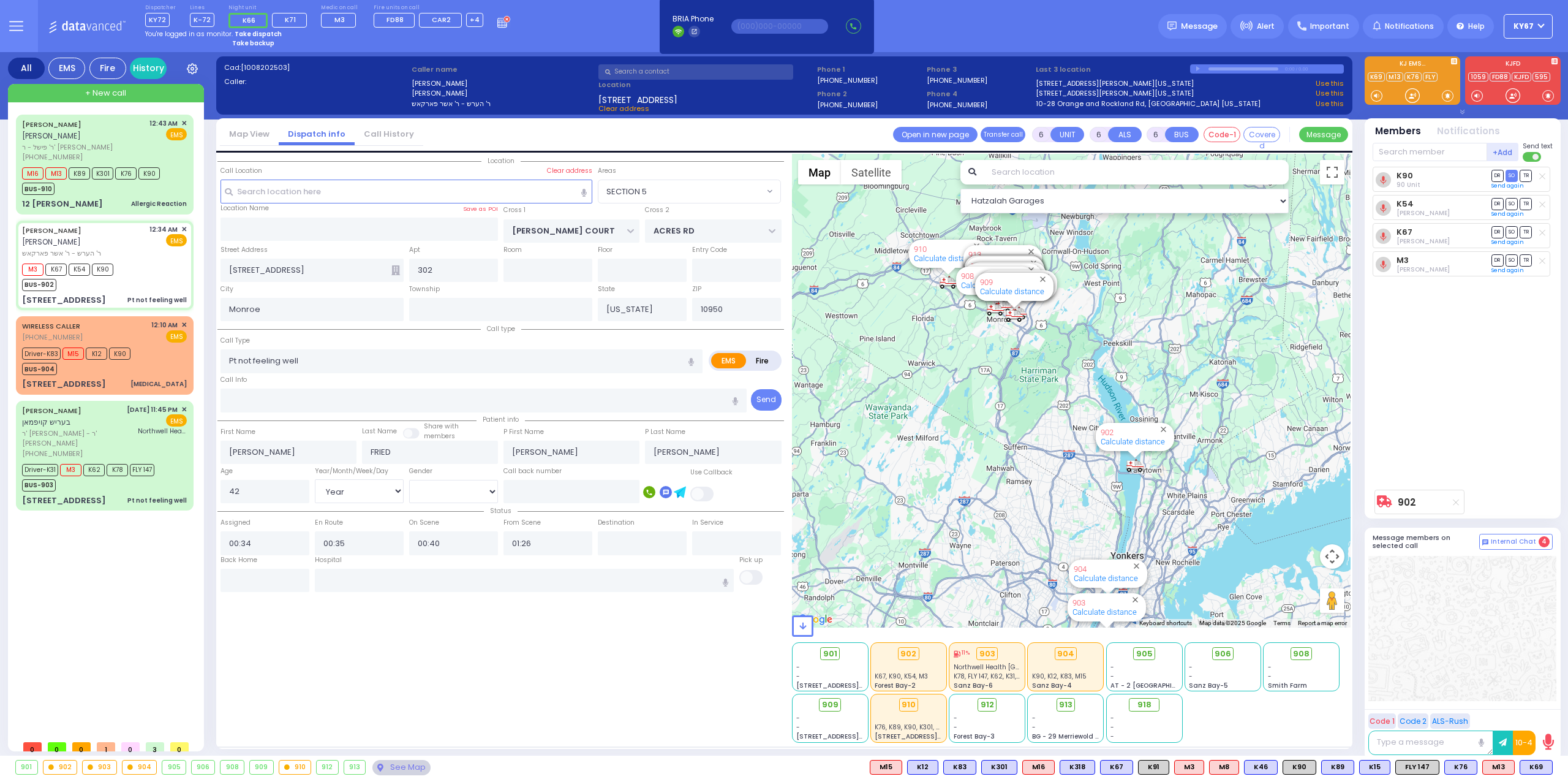
select select
radio input "true"
select select "Year"
select select "[DEMOGRAPHIC_DATA]"
select select "Hatzalah Garages"
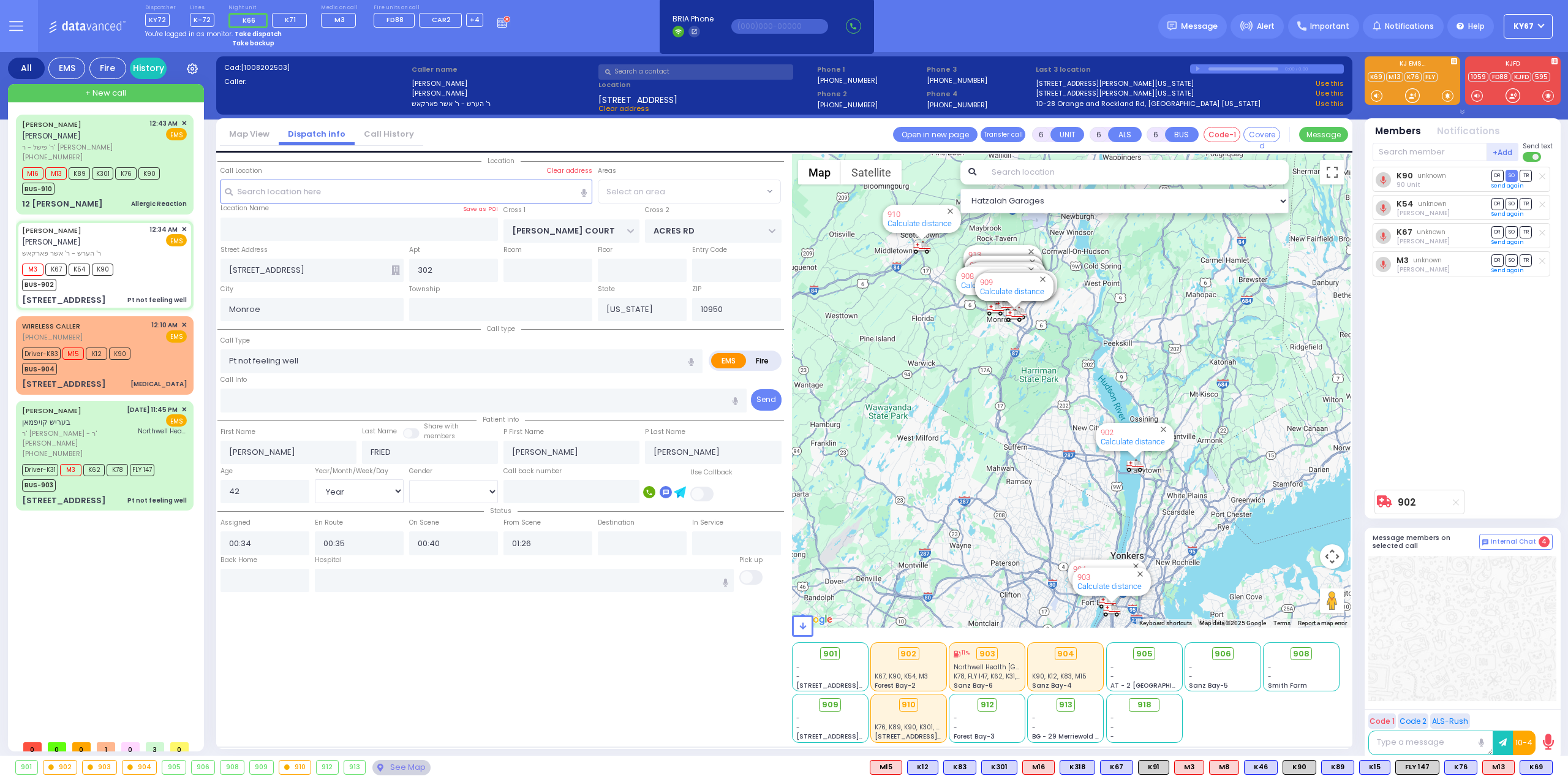
select select "SECTION 5"
select select
radio input "true"
select select "Year"
select select "[DEMOGRAPHIC_DATA]"
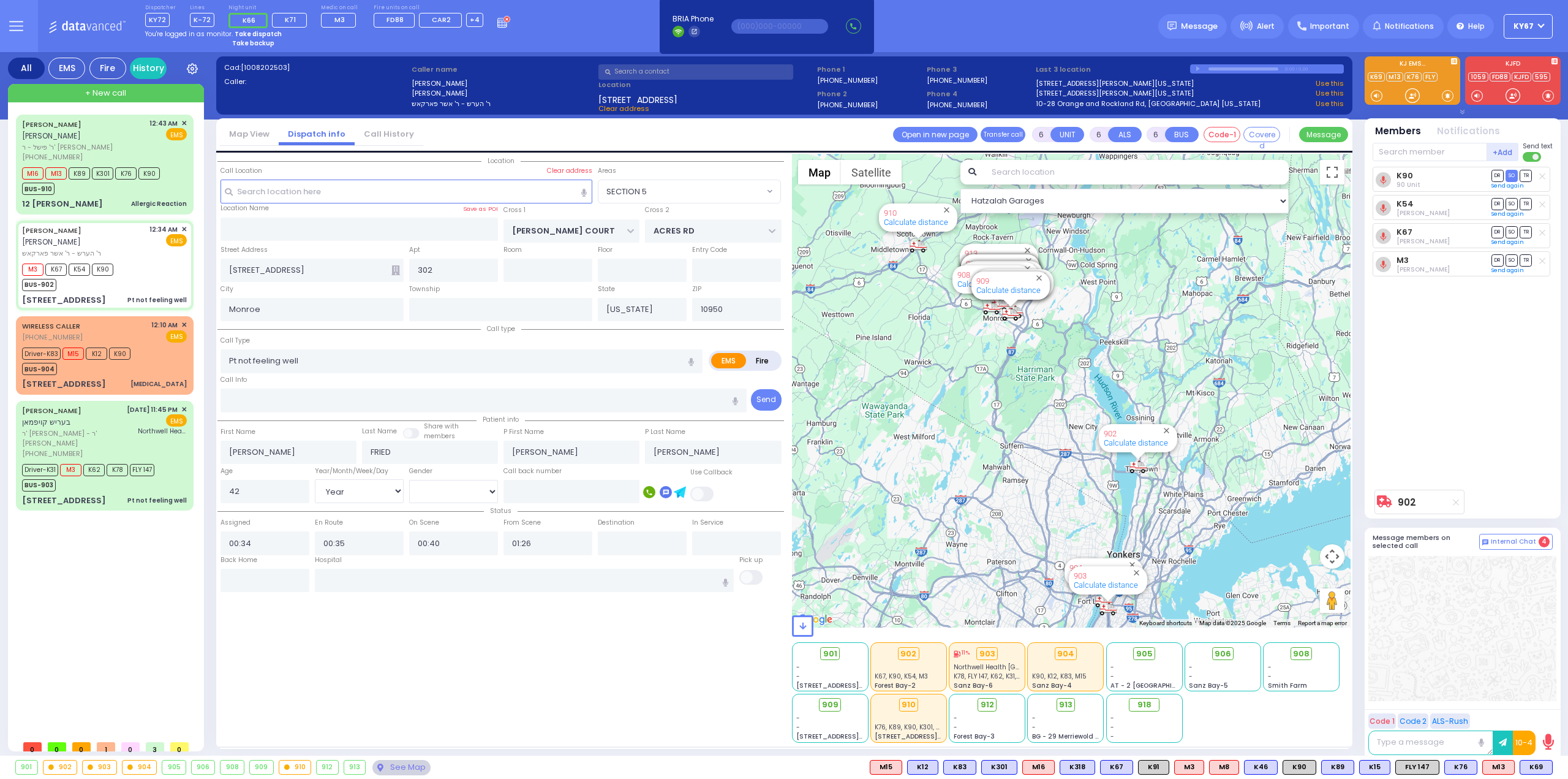
select select "Hatzalah Garages"
select select "SECTION 5"
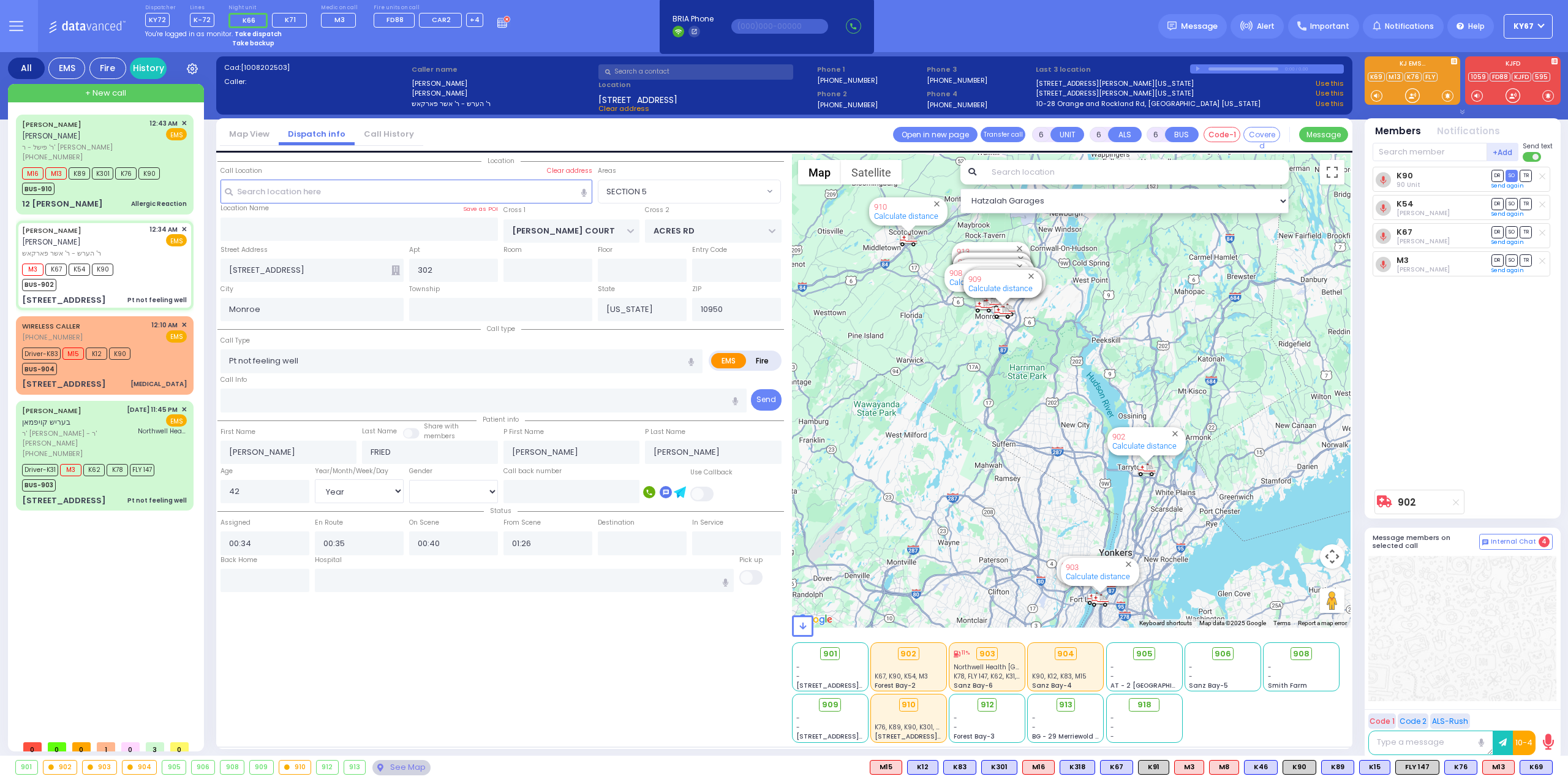
select select
radio input "true"
select select "Year"
select select "[DEMOGRAPHIC_DATA]"
select select "Hatzalah Garages"
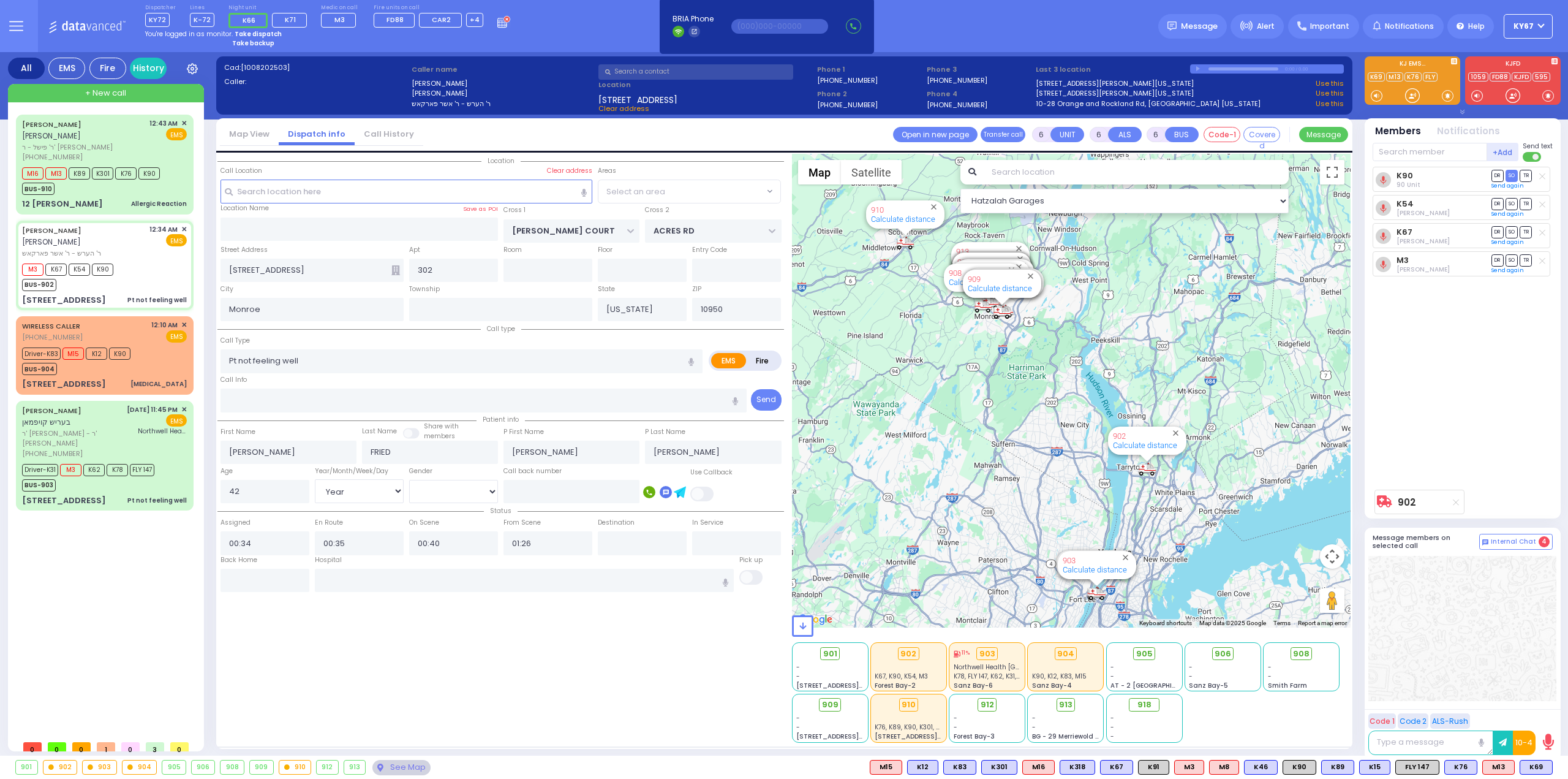
select select "SECTION 5"
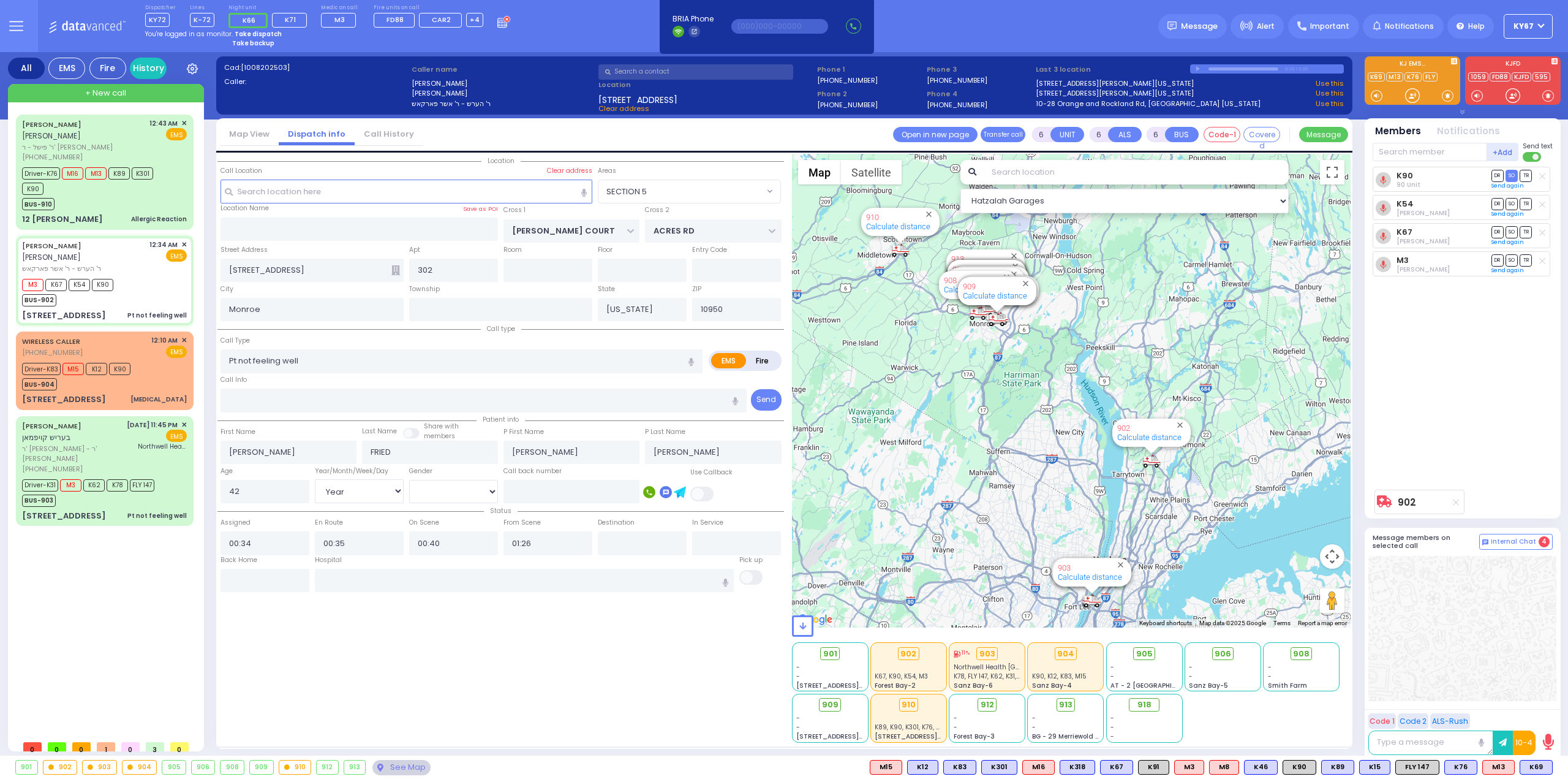
select select
radio input "true"
select select "Year"
select select "[DEMOGRAPHIC_DATA]"
type input "[GEOGRAPHIC_DATA] [STREET_ADDRESS][PERSON_NAME]"
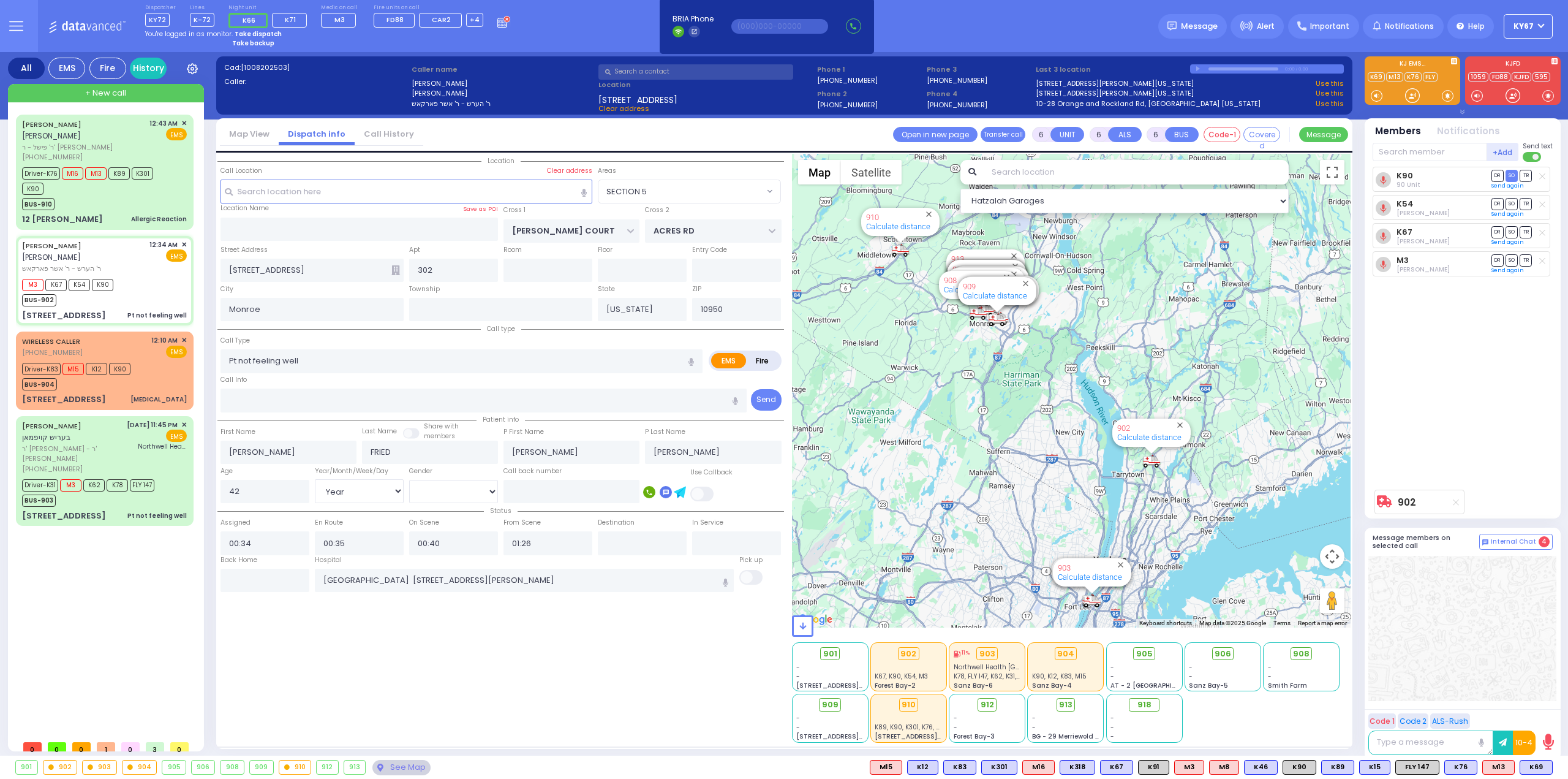
select select "Hatzalah Garages"
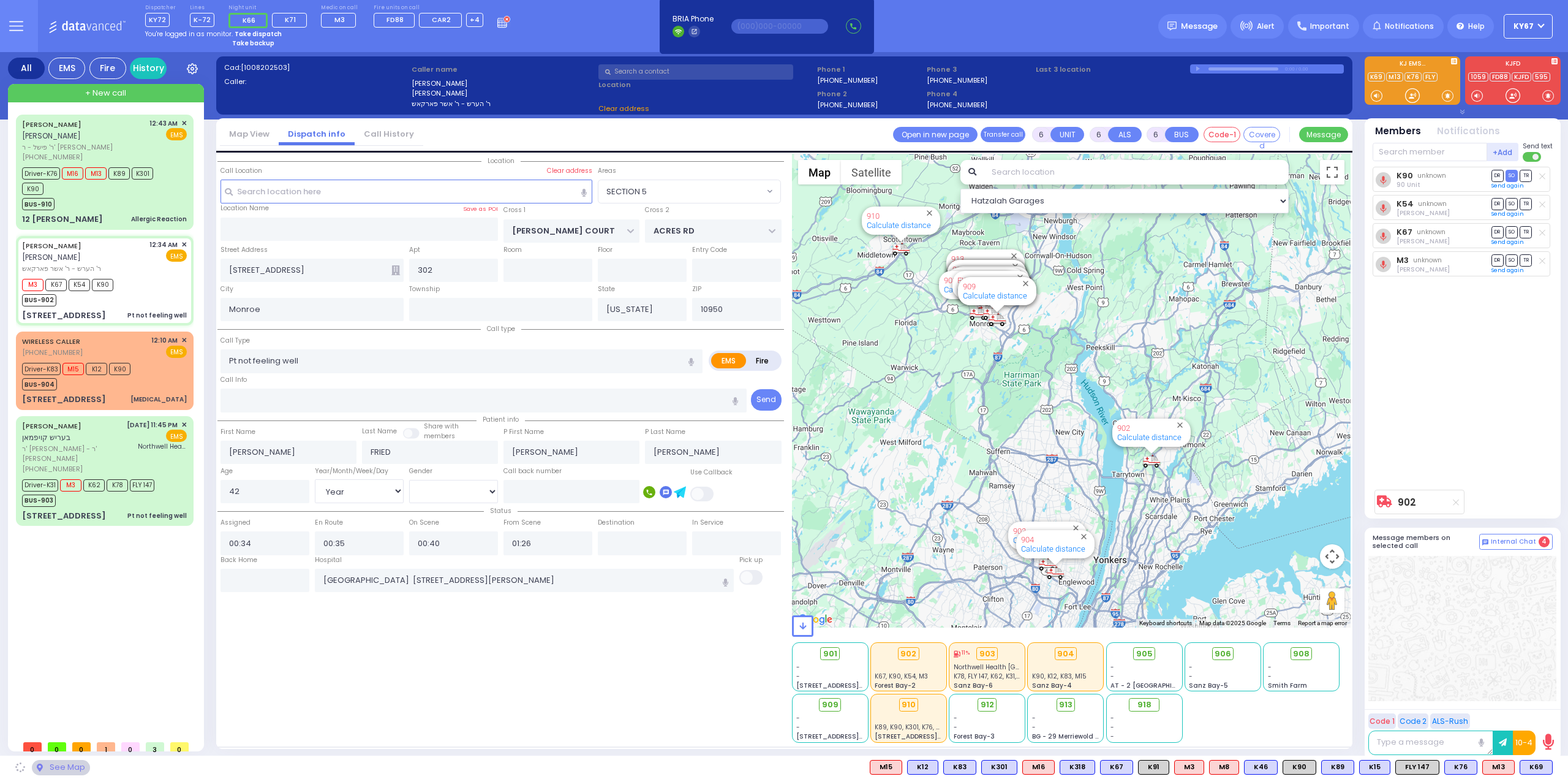
select select "SECTION 5"
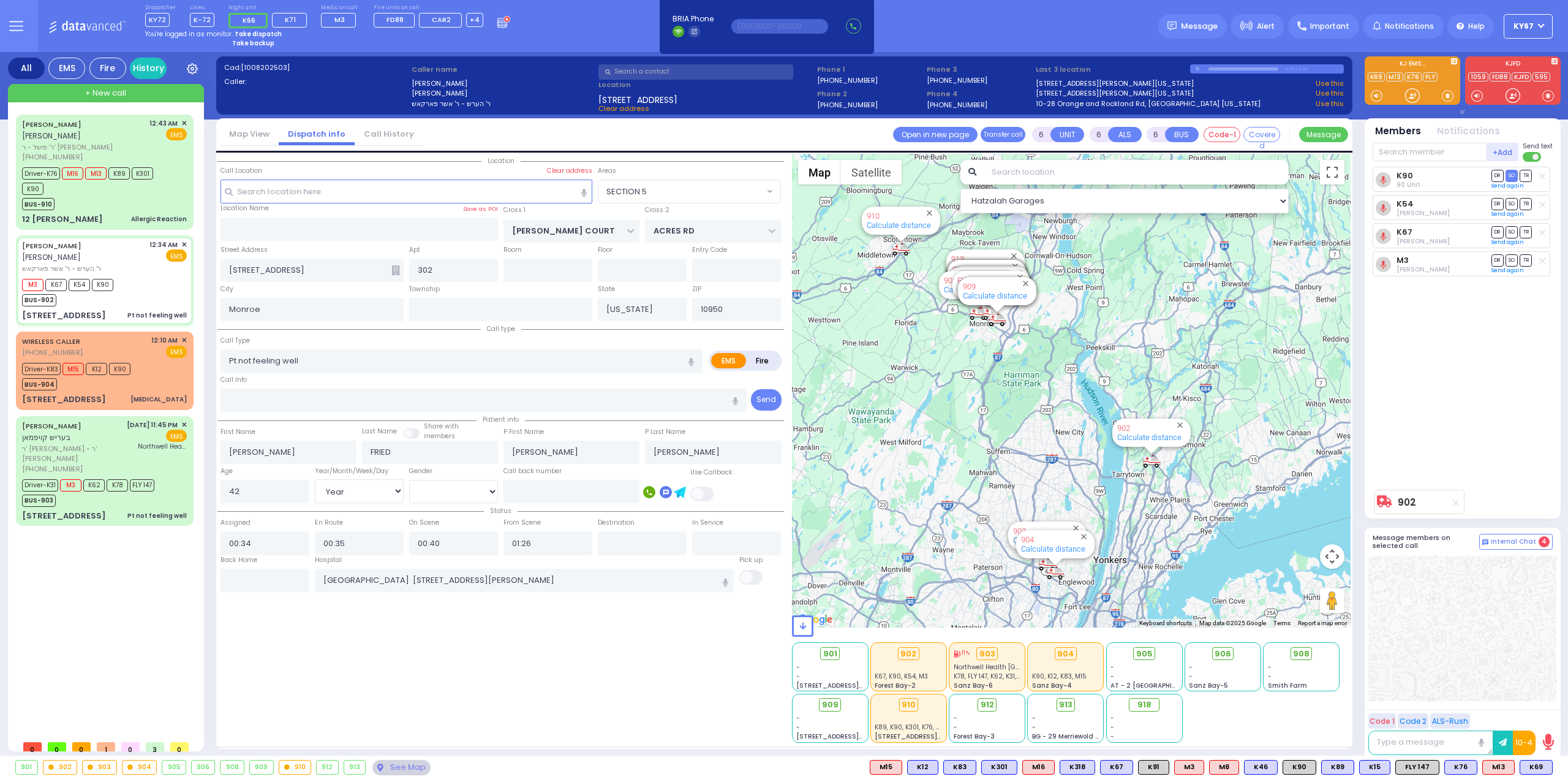
select select
radio input "true"
select select "Year"
select select "[DEMOGRAPHIC_DATA]"
select select "Hatzalah Garages"
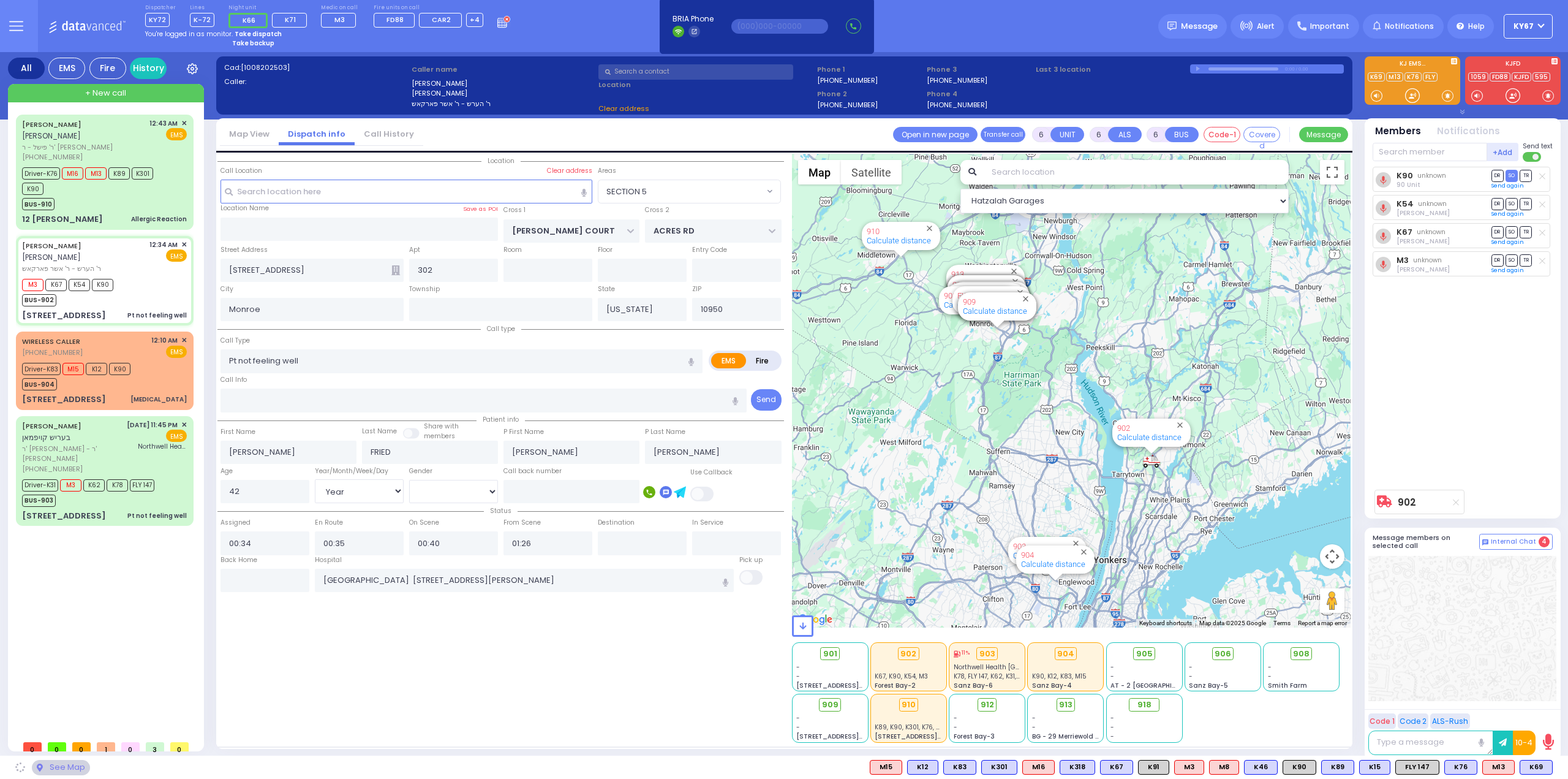
select select "SECTION 5"
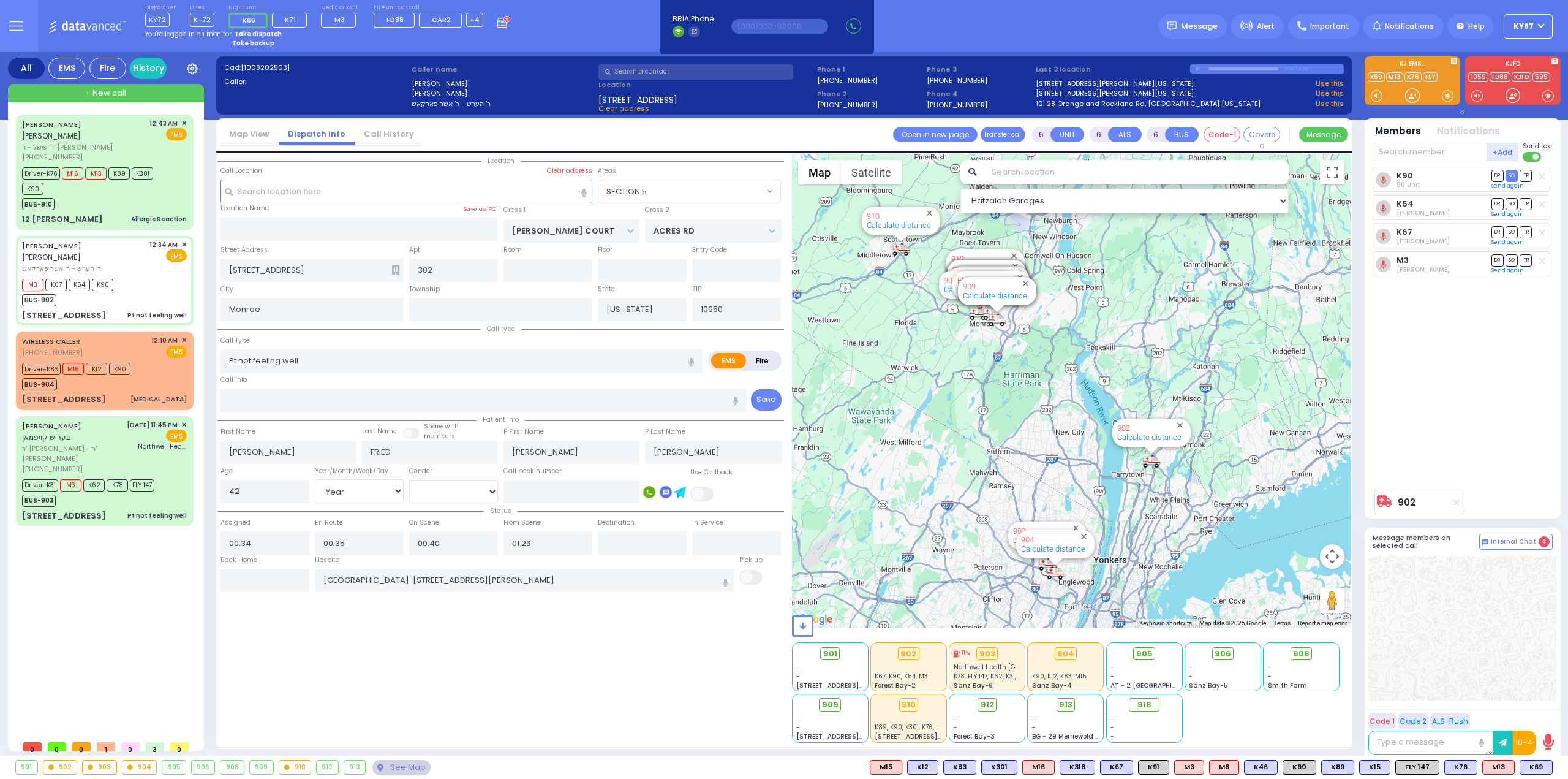
select select
radio input "true"
select select "Year"
select select "[DEMOGRAPHIC_DATA]"
select select "Hatzalah Garages"
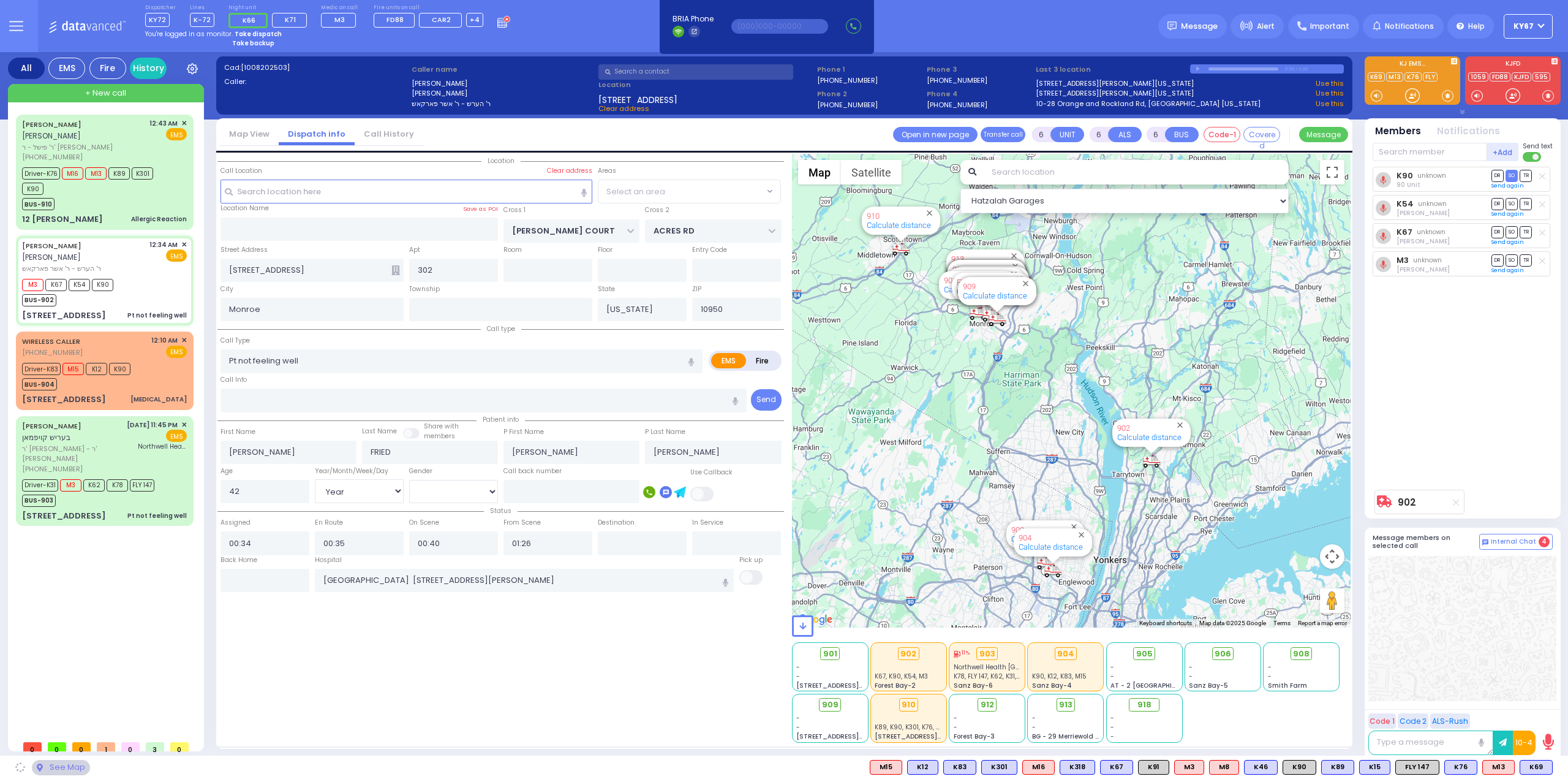
select select "SECTION 5"
